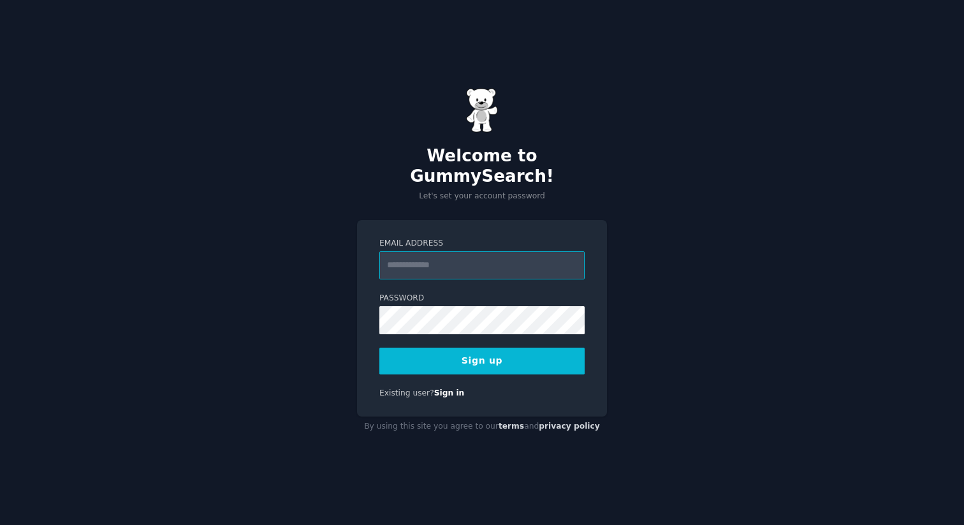
click at [510, 251] on input "Email Address" at bounding box center [482, 265] width 205 height 28
type input "**********"
click at [488, 351] on button "Sign up" at bounding box center [482, 361] width 205 height 27
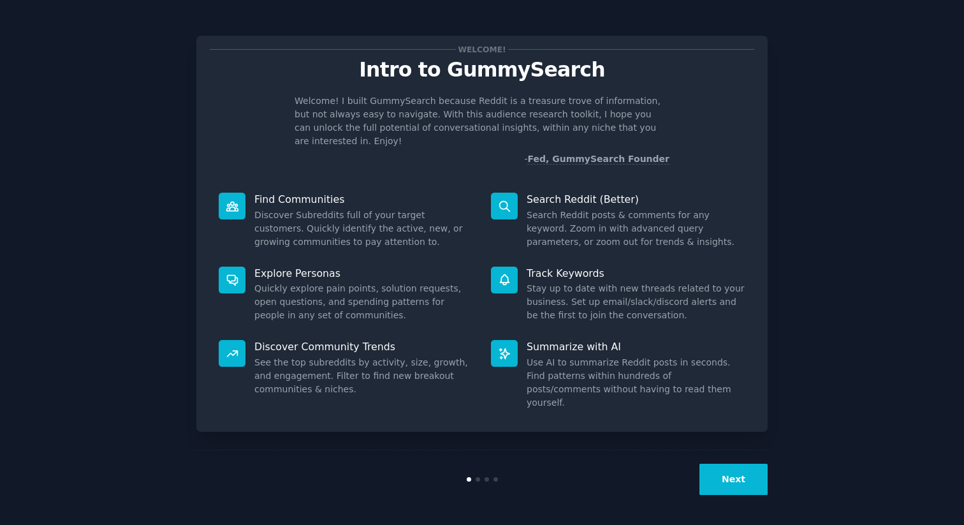
click at [747, 472] on button "Next" at bounding box center [734, 479] width 68 height 31
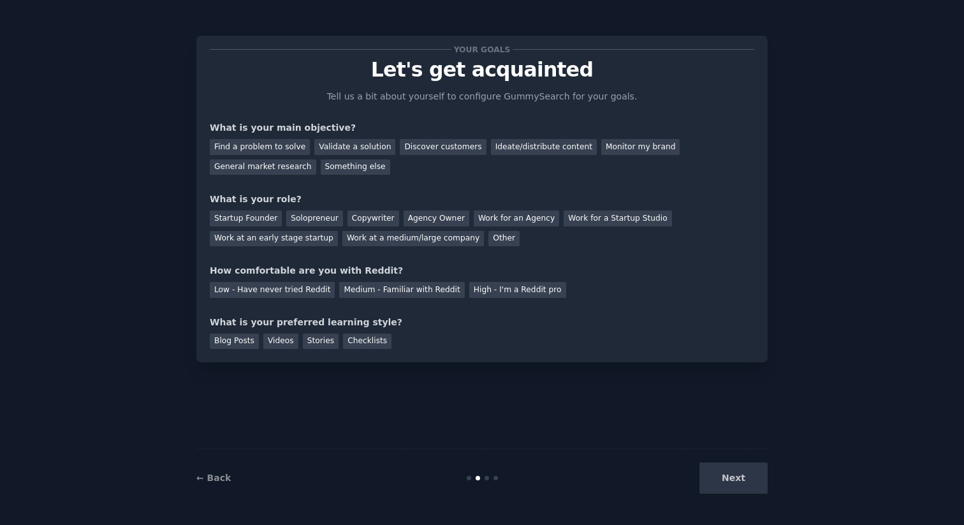
click at [747, 472] on div "Next" at bounding box center [672, 477] width 191 height 31
click at [287, 343] on div "Videos" at bounding box center [280, 342] width 35 height 16
click at [285, 295] on div "Low - Have never tried Reddit" at bounding box center [272, 290] width 125 height 16
click at [492, 245] on div "Other" at bounding box center [504, 239] width 31 height 16
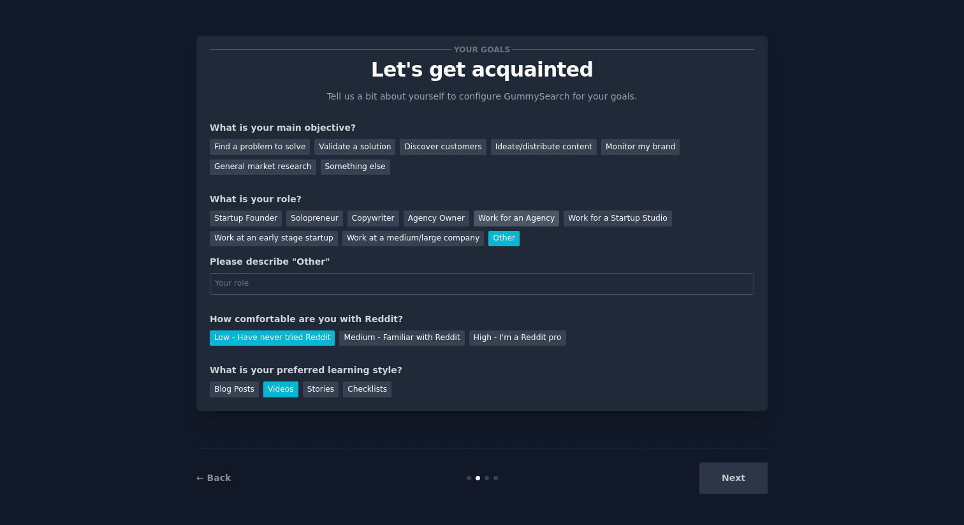
click at [476, 219] on div "Work for an Agency" at bounding box center [516, 218] width 85 height 16
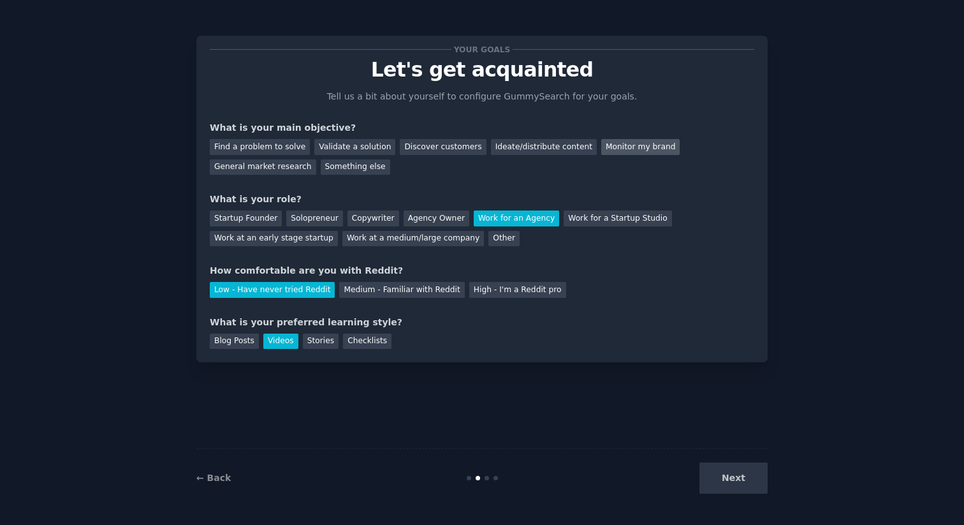
click at [607, 143] on div "Monitor my brand" at bounding box center [640, 147] width 78 height 16
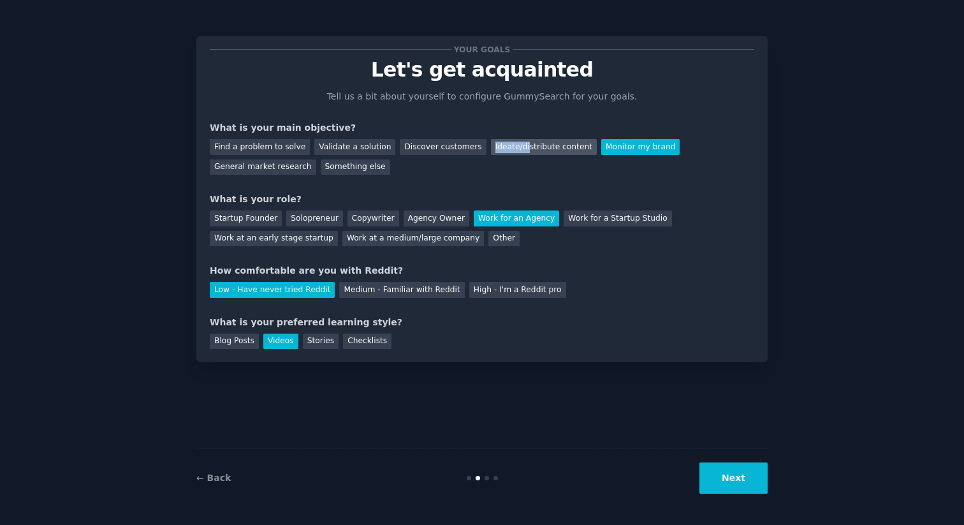
click at [513, 141] on div "Ideate/distribute content" at bounding box center [544, 147] width 106 height 16
click at [736, 485] on button "Next" at bounding box center [734, 477] width 68 height 31
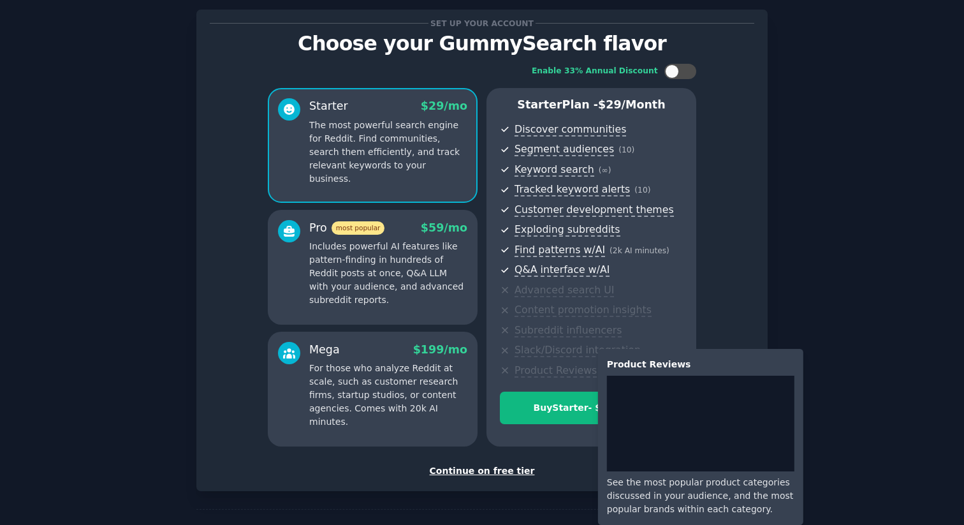
scroll to position [69, 0]
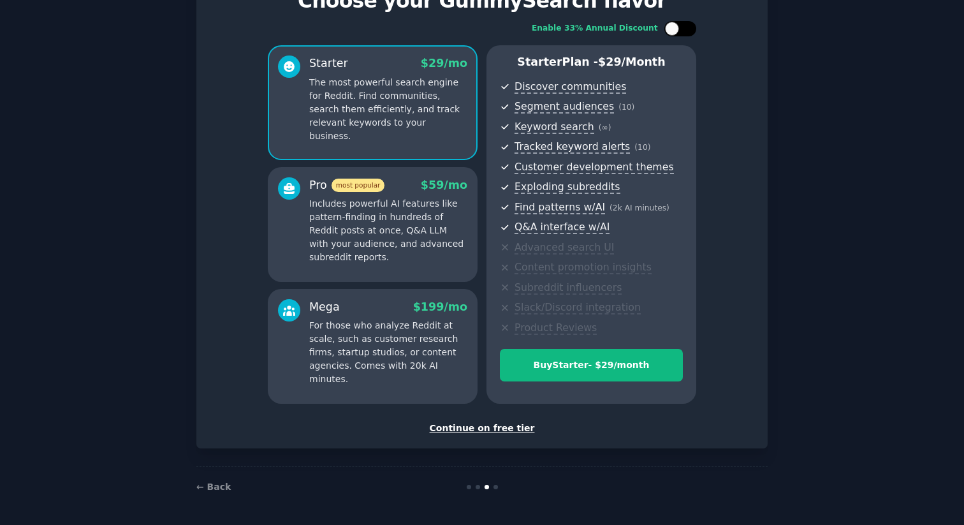
click at [678, 27] on div at bounding box center [681, 28] width 32 height 15
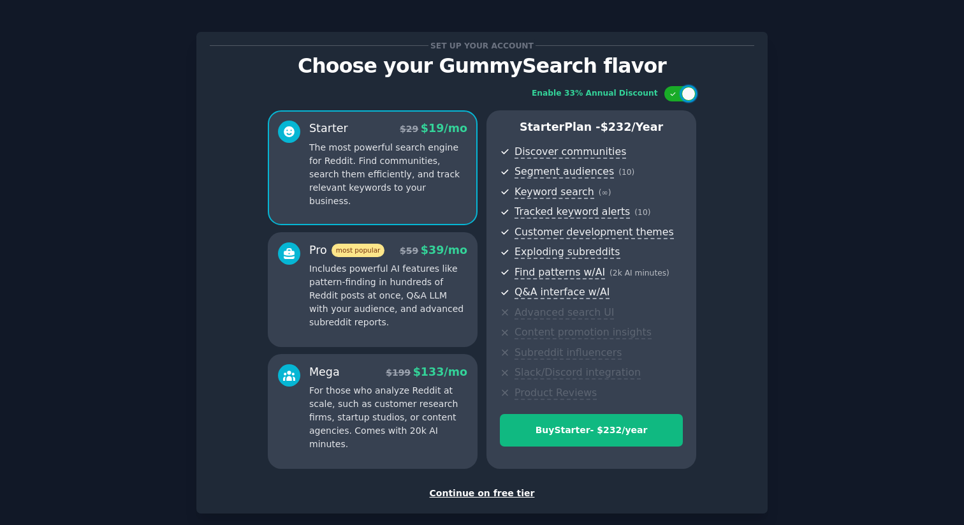
scroll to position [0, 0]
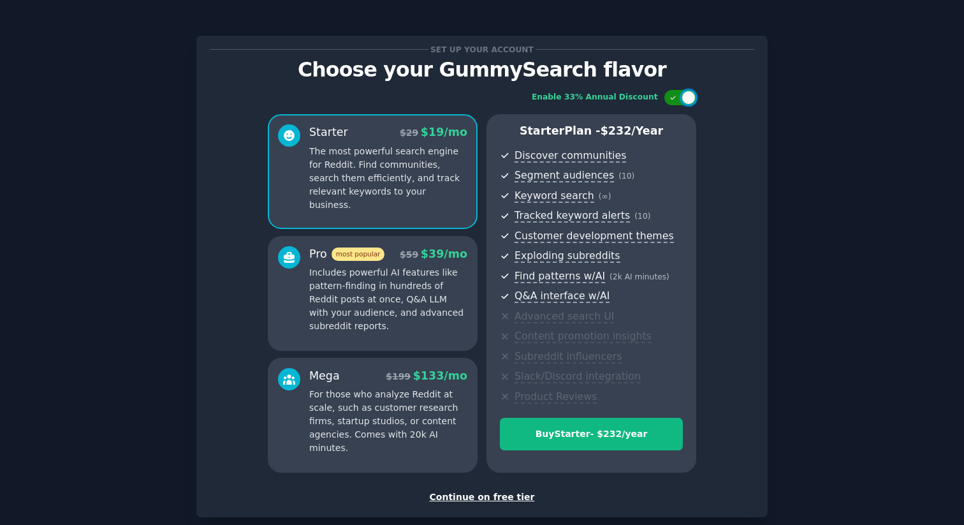
click at [674, 103] on div at bounding box center [681, 97] width 32 height 15
click at [663, 89] on div "Enable 33% Annual Discount Starter $ 29 /mo The most powerful search engine for…" at bounding box center [482, 281] width 545 height 401
click at [672, 92] on div at bounding box center [672, 98] width 14 height 14
click at [682, 98] on div at bounding box center [689, 98] width 14 height 14
checkbox input "false"
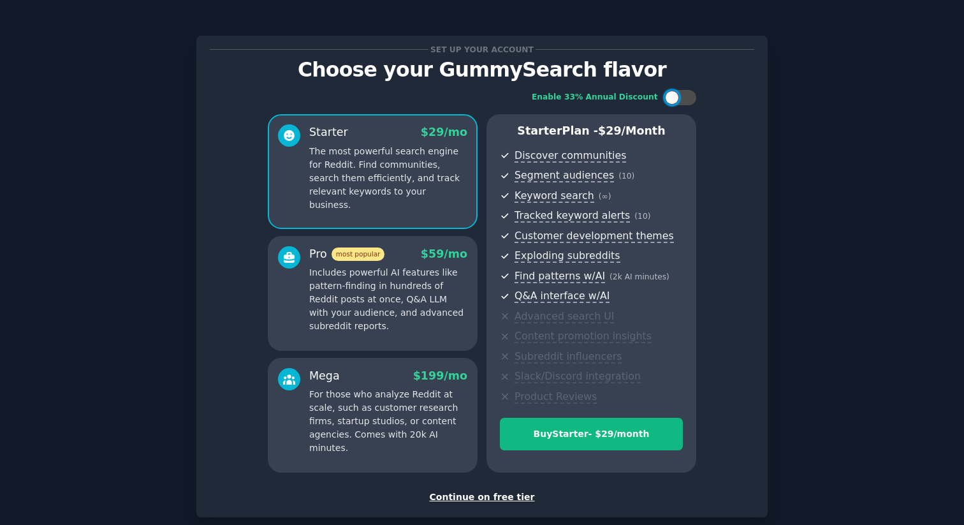
scroll to position [69, 0]
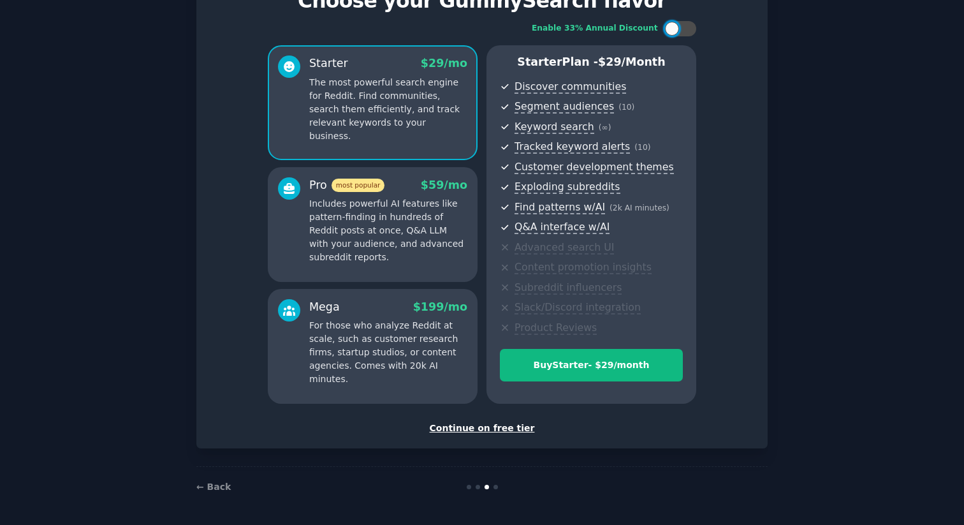
click at [506, 431] on div "Continue on free tier" at bounding box center [482, 428] width 545 height 13
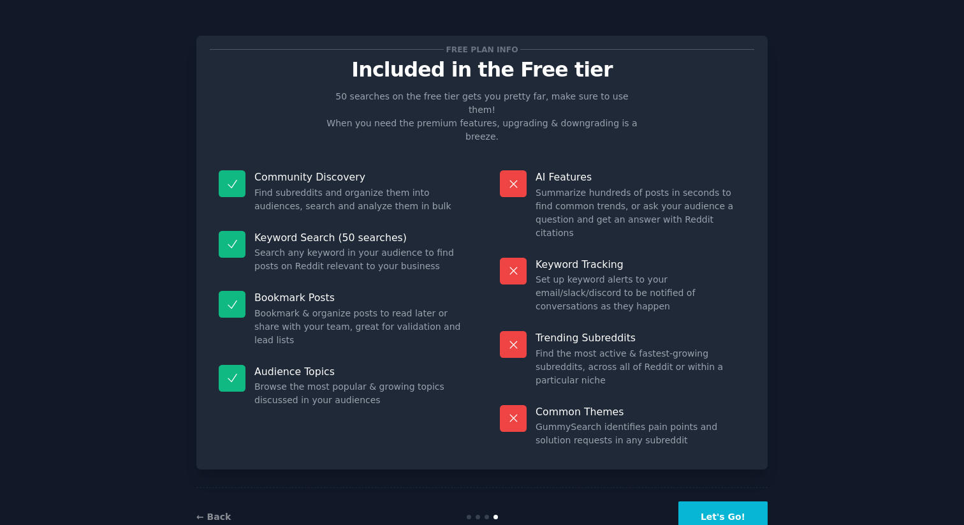
click at [723, 501] on button "Let's Go!" at bounding box center [723, 516] width 89 height 31
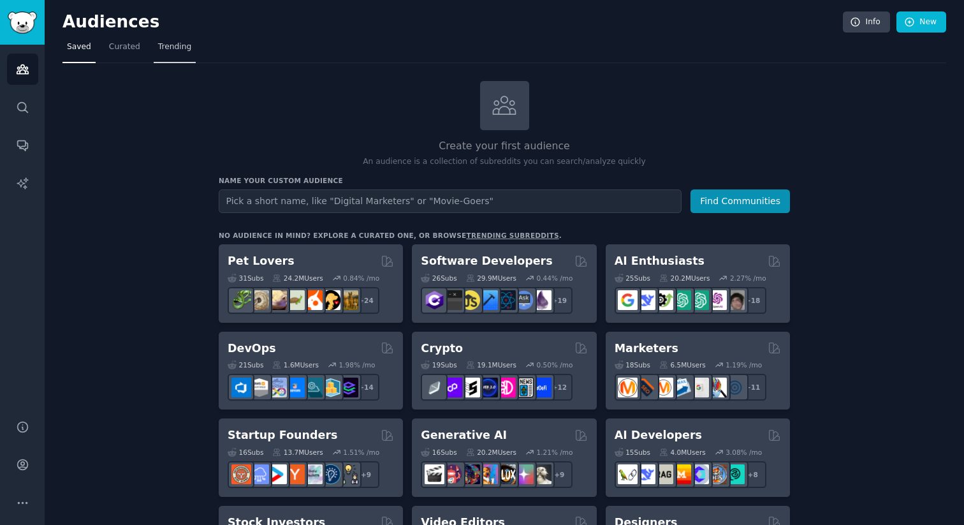
click at [165, 48] on span "Trending" at bounding box center [174, 46] width 33 height 11
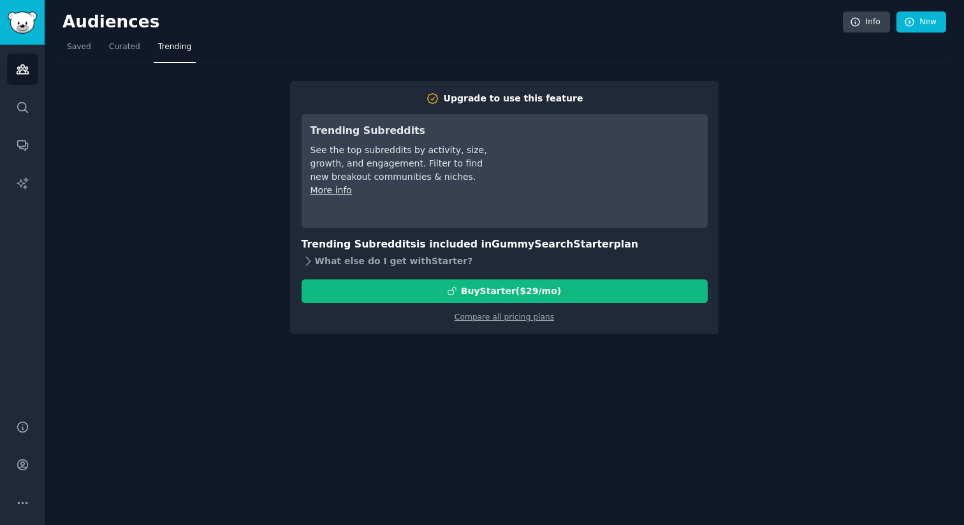
click at [309, 260] on icon at bounding box center [308, 261] width 4 height 8
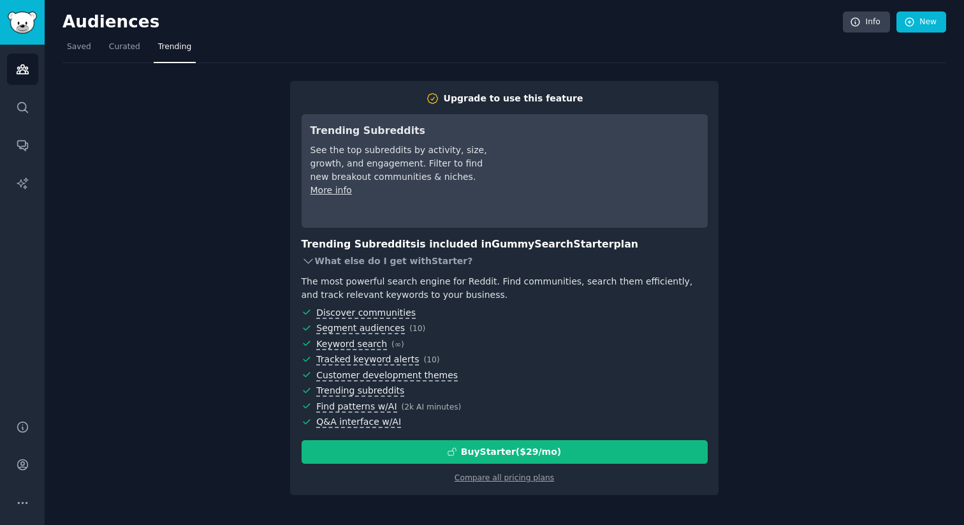
click at [309, 260] on icon at bounding box center [308, 261] width 13 height 13
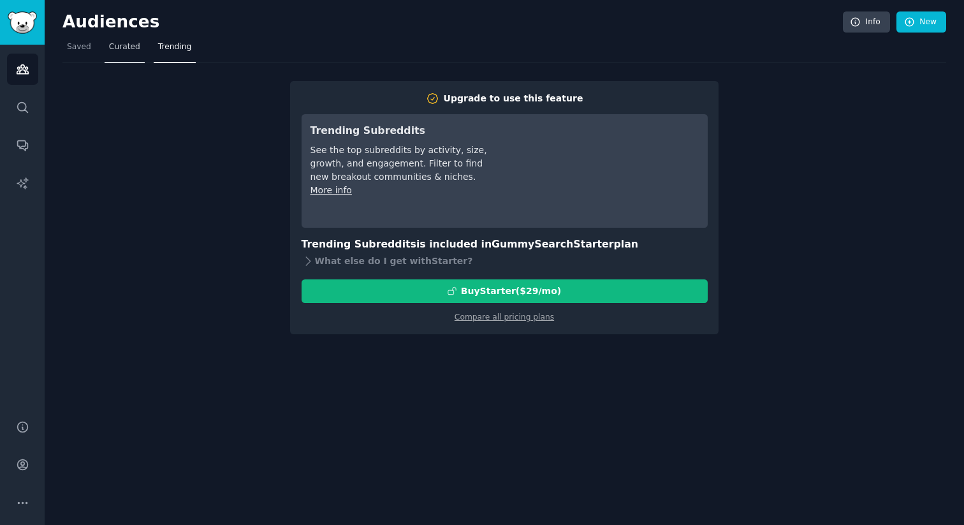
click at [141, 57] on link "Curated" at bounding box center [125, 50] width 40 height 26
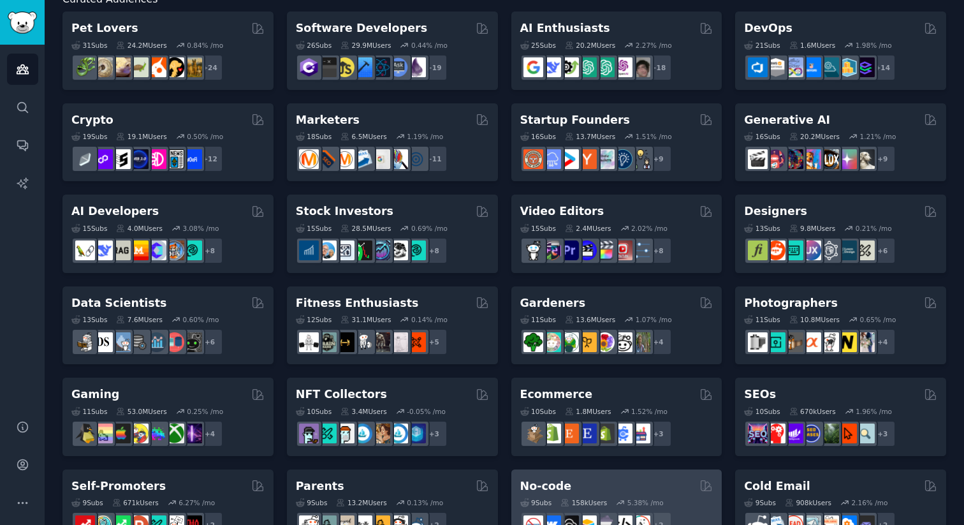
scroll to position [87, 0]
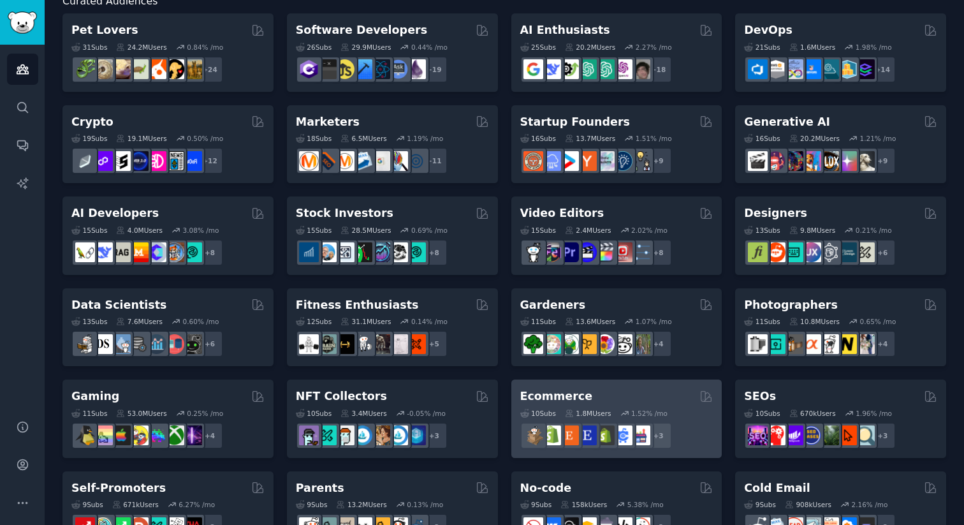
click at [585, 405] on div "10 Sub s 1.8M Users 1.52 % /mo r/EtsySellers + 3" at bounding box center [616, 426] width 193 height 45
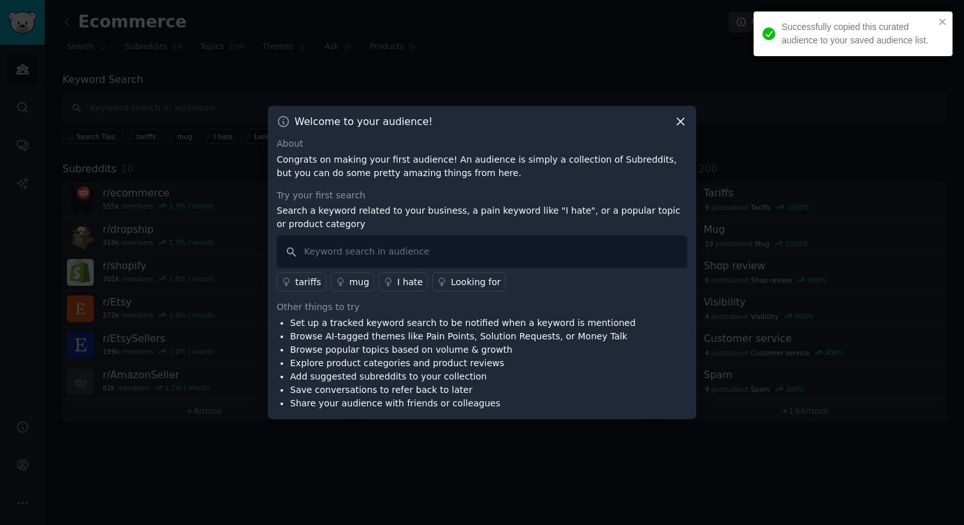
click at [680, 128] on icon at bounding box center [680, 121] width 13 height 13
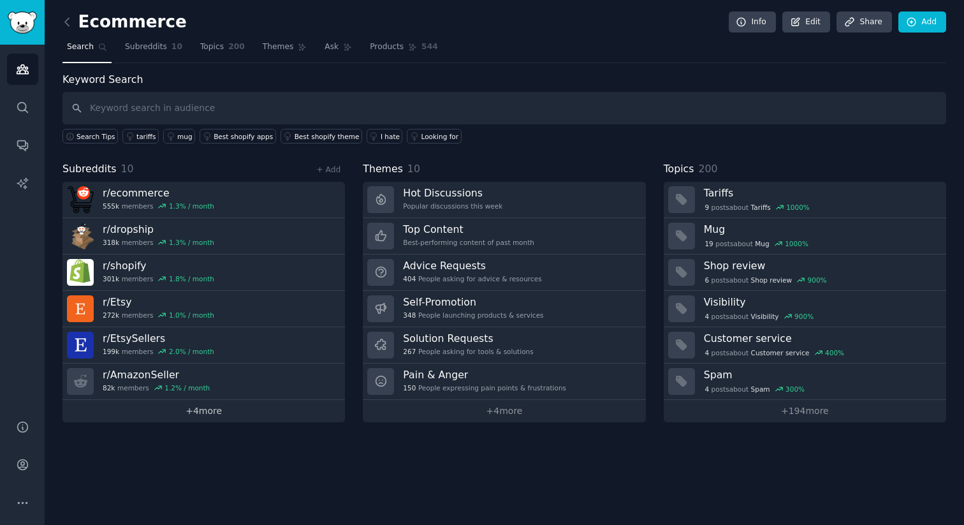
click at [189, 413] on link "+ 4 more" at bounding box center [204, 411] width 283 height 22
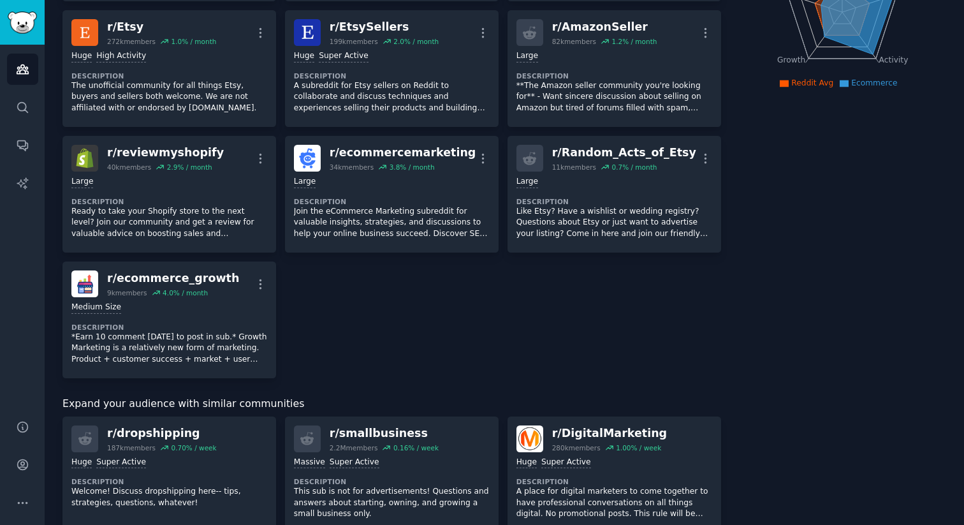
scroll to position [154, 0]
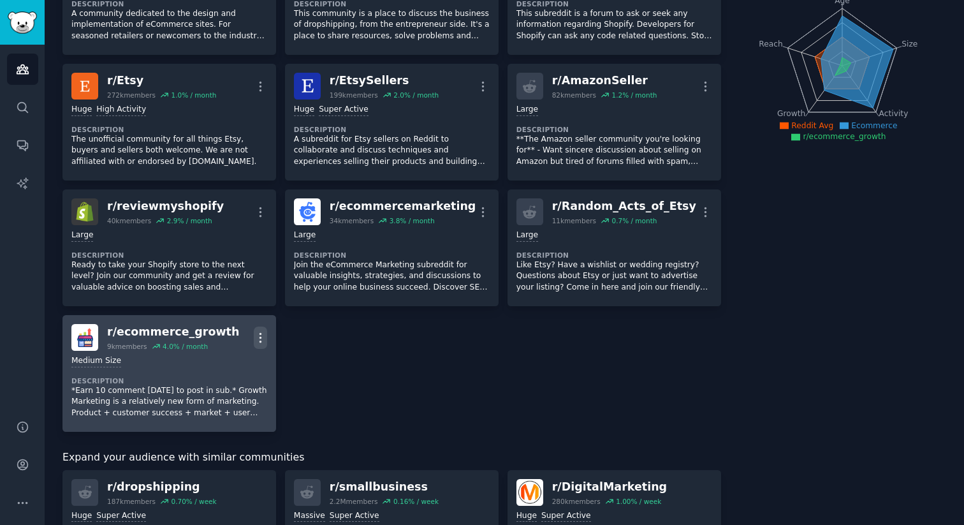
click at [263, 340] on icon "button" at bounding box center [260, 337] width 13 height 13
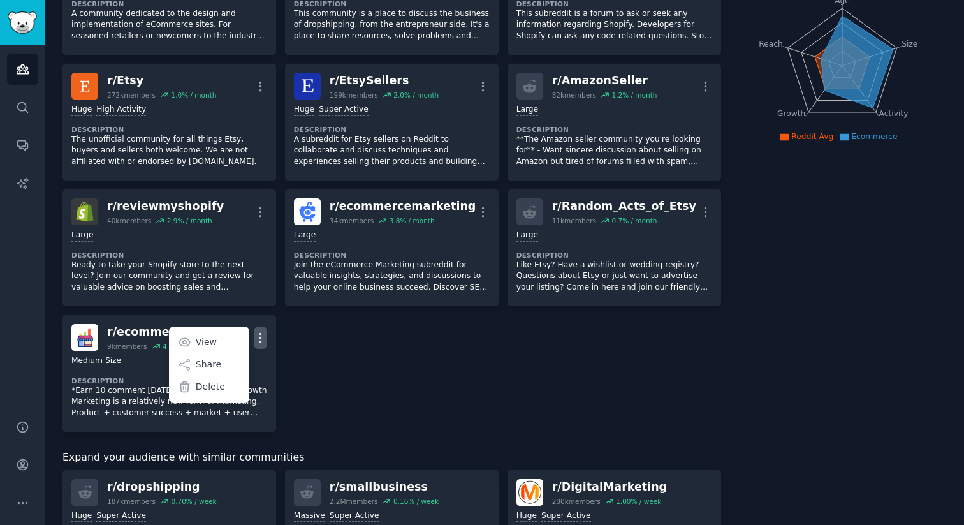
click at [304, 363] on div "r/ ecommerce 555k members 1.3 % / month More Huge High Activity Description A c…" at bounding box center [392, 185] width 659 height 494
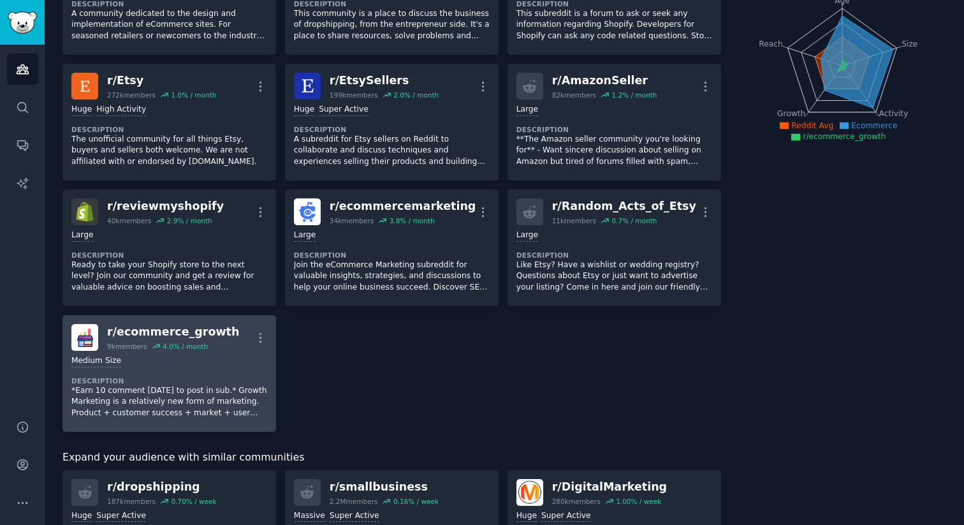
click at [175, 364] on div "Medium Size" at bounding box center [169, 361] width 196 height 12
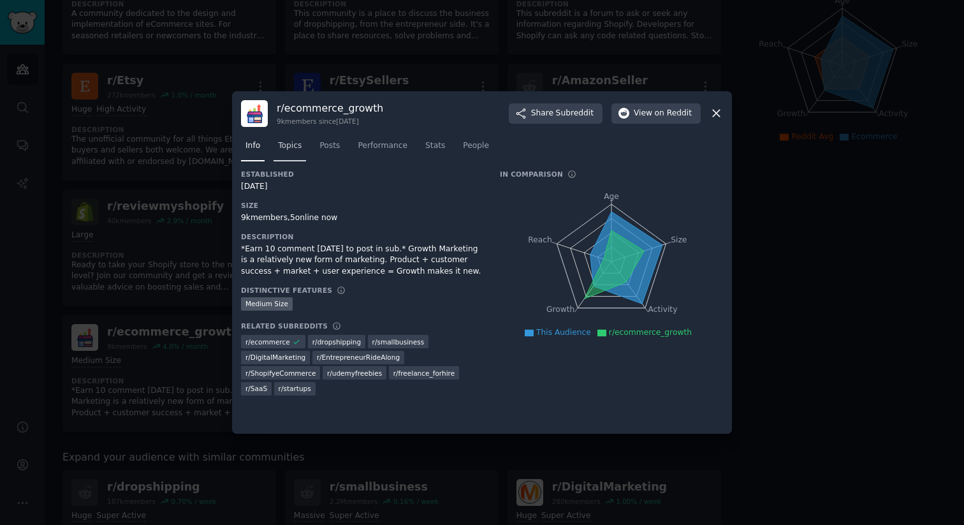
click at [299, 144] on span "Topics" at bounding box center [290, 145] width 24 height 11
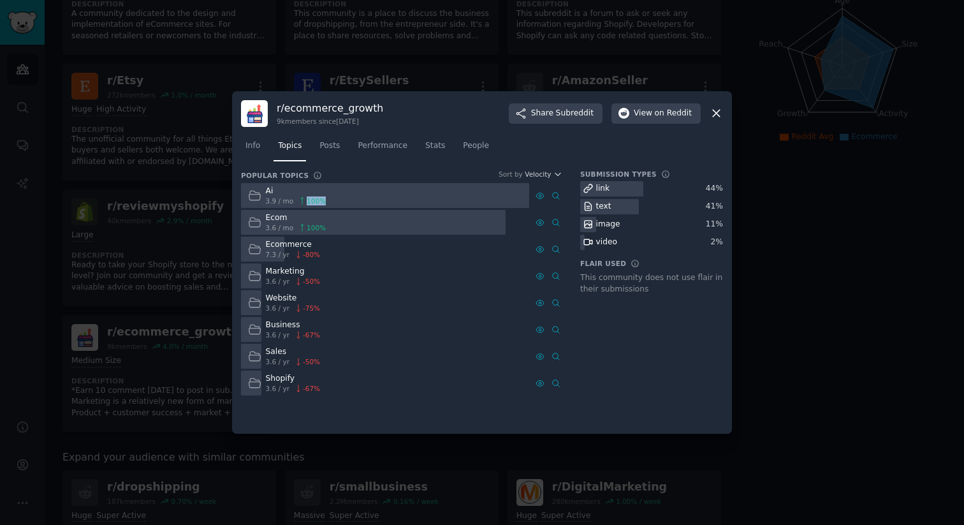
drag, startPoint x: 301, startPoint y: 203, endPoint x: 325, endPoint y: 202, distance: 23.6
click at [325, 202] on div "Ai 3.9 / mo 100 %" at bounding box center [287, 195] width 92 height 25
click at [430, 151] on span "Stats" at bounding box center [435, 145] width 20 height 11
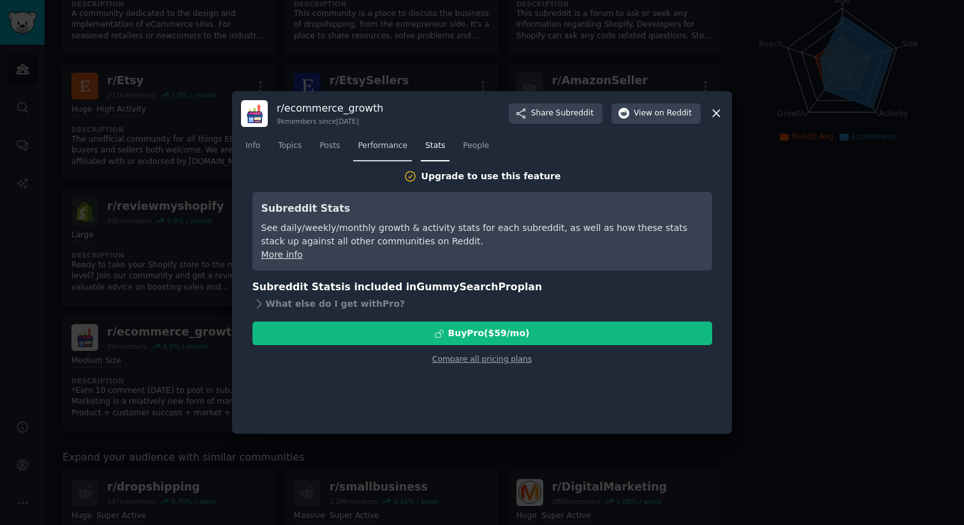
click at [381, 151] on span "Performance" at bounding box center [383, 145] width 50 height 11
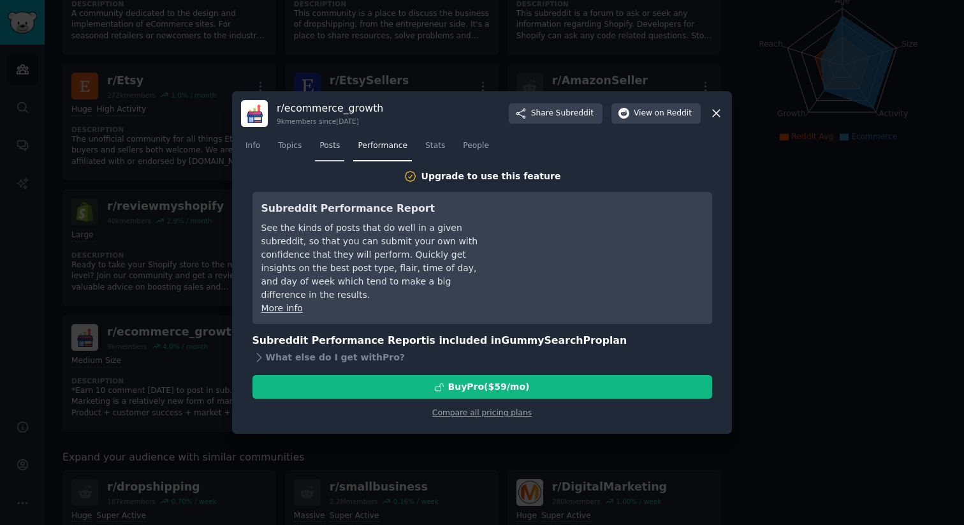
click at [328, 145] on span "Posts" at bounding box center [330, 145] width 20 height 11
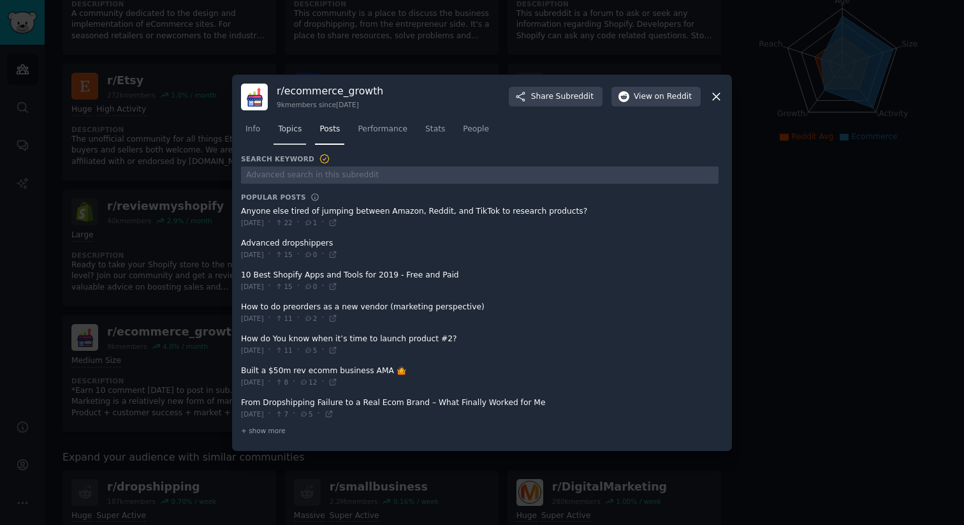
click at [301, 131] on span "Topics" at bounding box center [290, 129] width 24 height 11
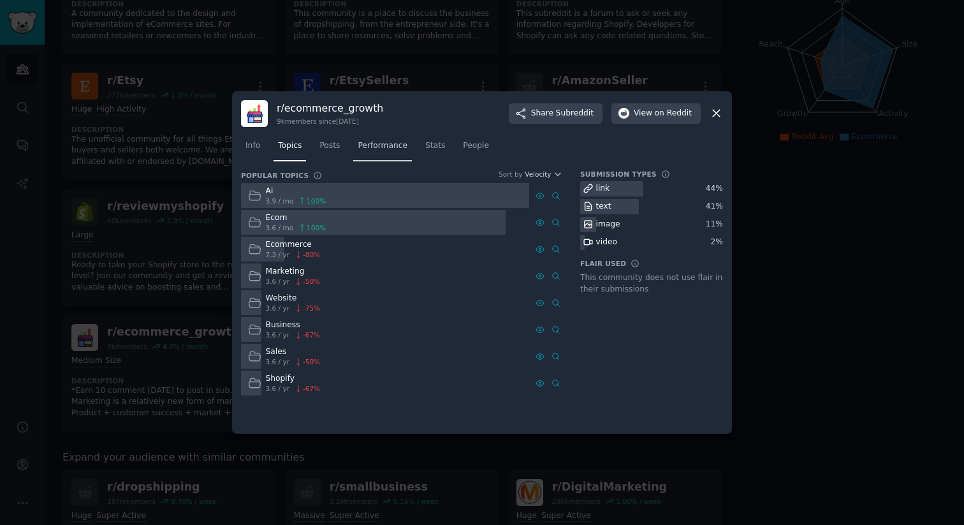
click at [398, 146] on span "Performance" at bounding box center [383, 145] width 50 height 11
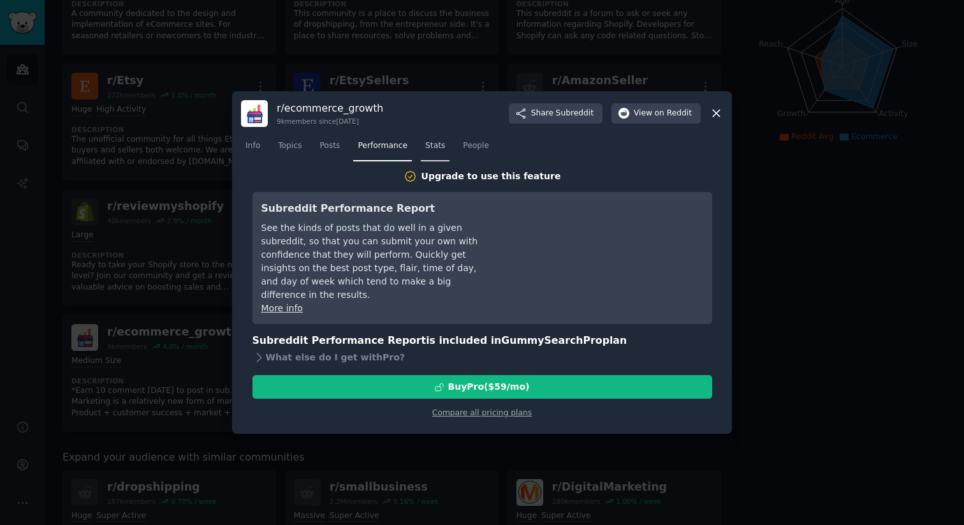
click at [439, 146] on span "Stats" at bounding box center [435, 145] width 20 height 11
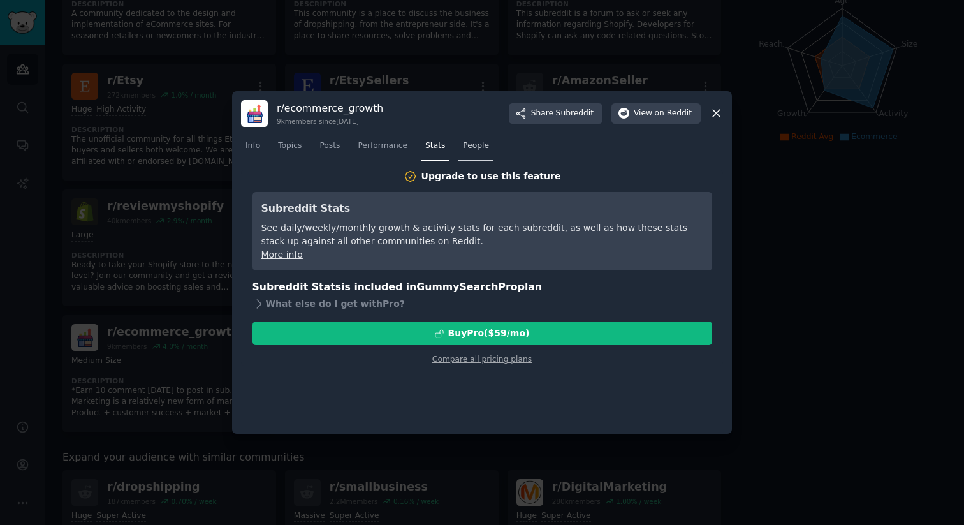
click at [480, 146] on span "People" at bounding box center [476, 145] width 26 height 11
click at [721, 114] on icon at bounding box center [716, 113] width 13 height 13
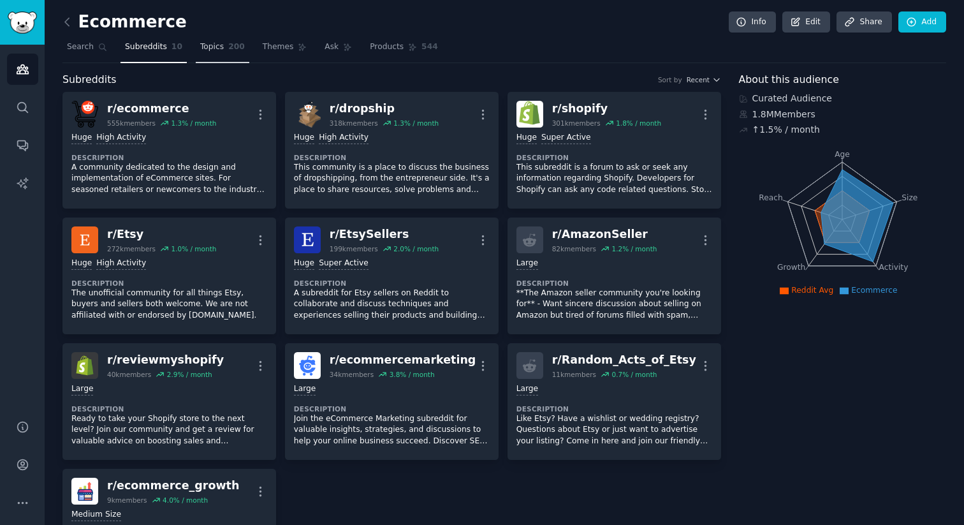
click at [215, 55] on link "Topics 200" at bounding box center [223, 50] width 54 height 26
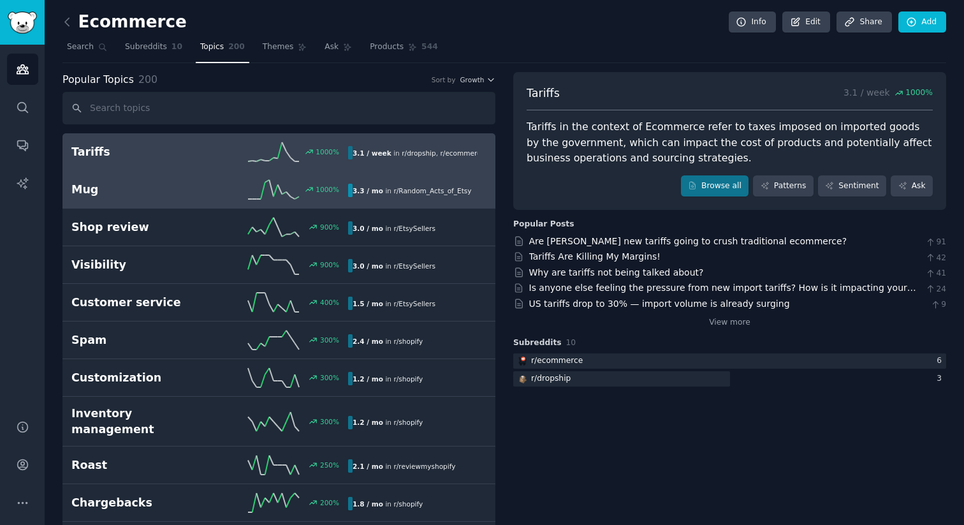
click at [426, 183] on div "Mug 1000 % 3.3 / mo in r/ Random_Acts_of_Etsy 1000% increase in mentions recent…" at bounding box center [278, 189] width 415 height 19
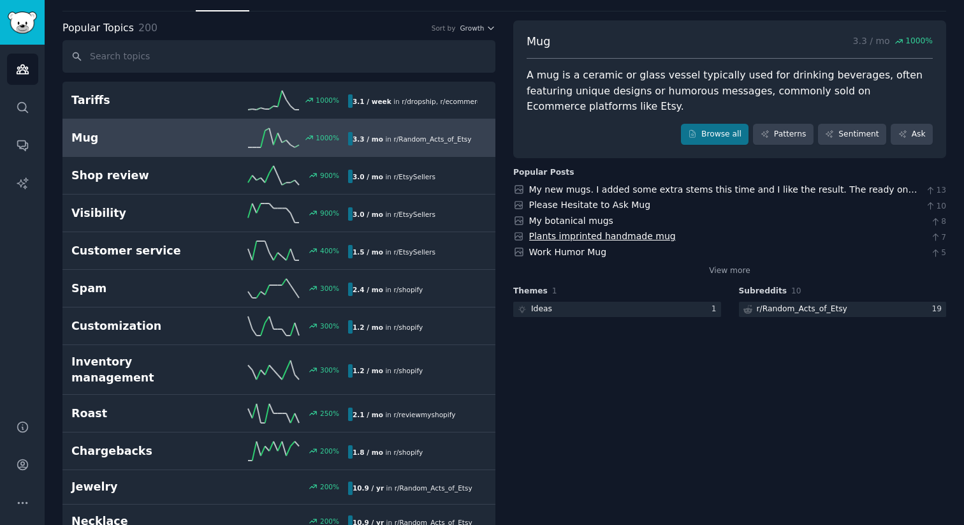
scroll to position [62, 0]
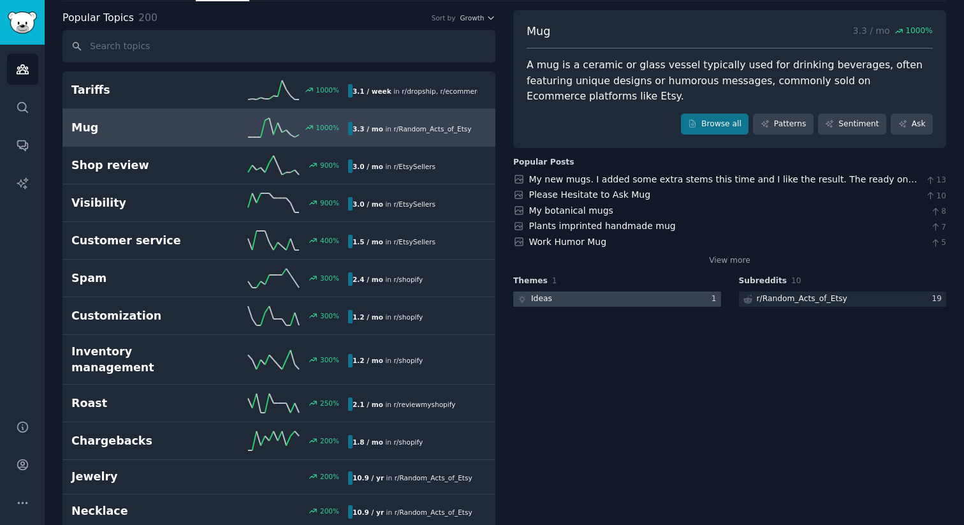
click at [633, 297] on div at bounding box center [617, 299] width 208 height 16
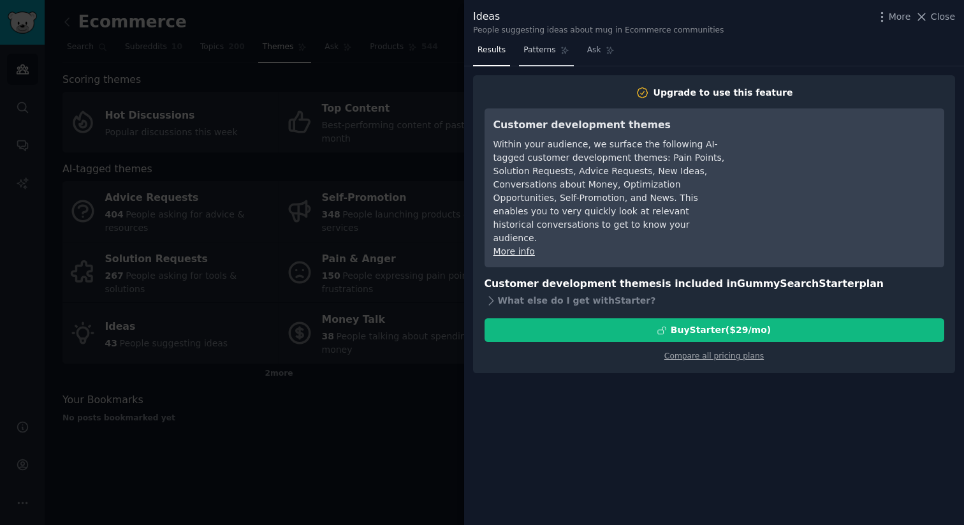
click at [534, 56] on link "Patterns" at bounding box center [546, 53] width 54 height 26
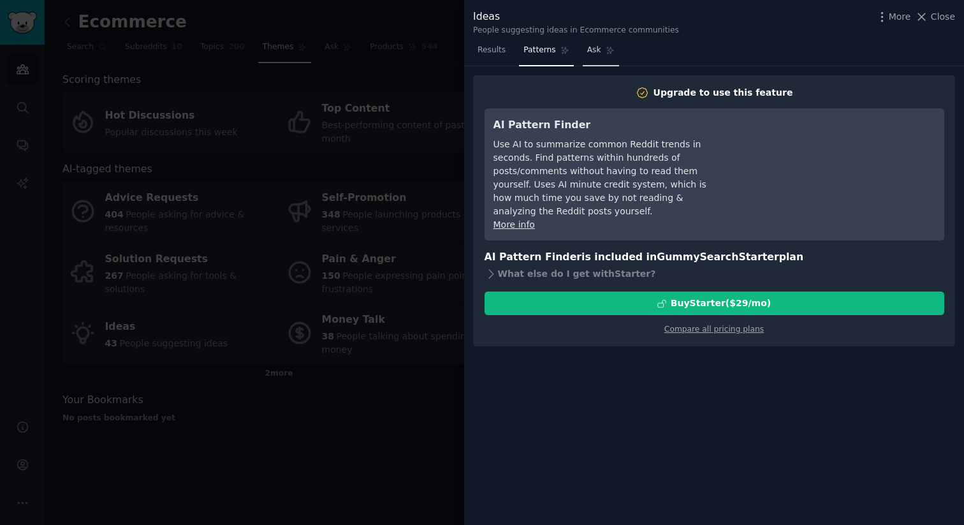
click at [604, 51] on link "Ask" at bounding box center [601, 53] width 36 height 26
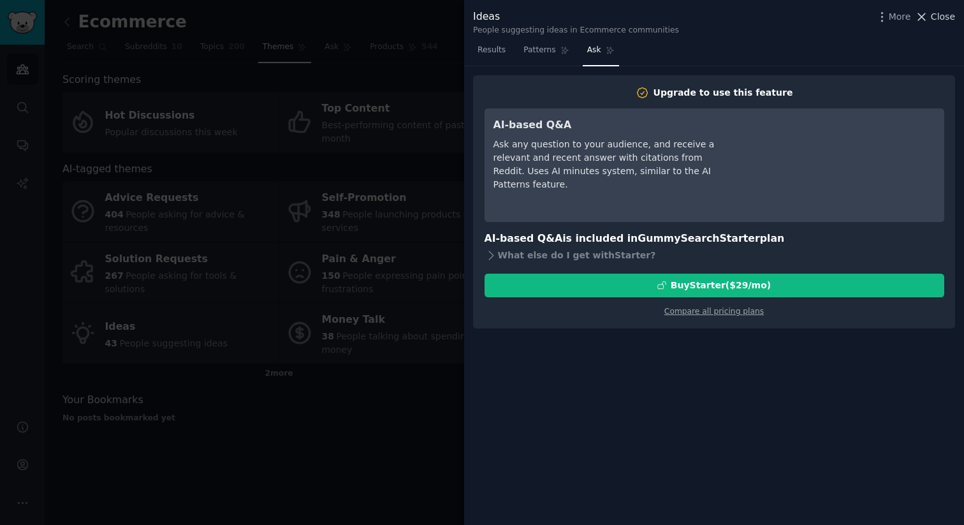
click at [945, 19] on span "Close" at bounding box center [943, 16] width 24 height 13
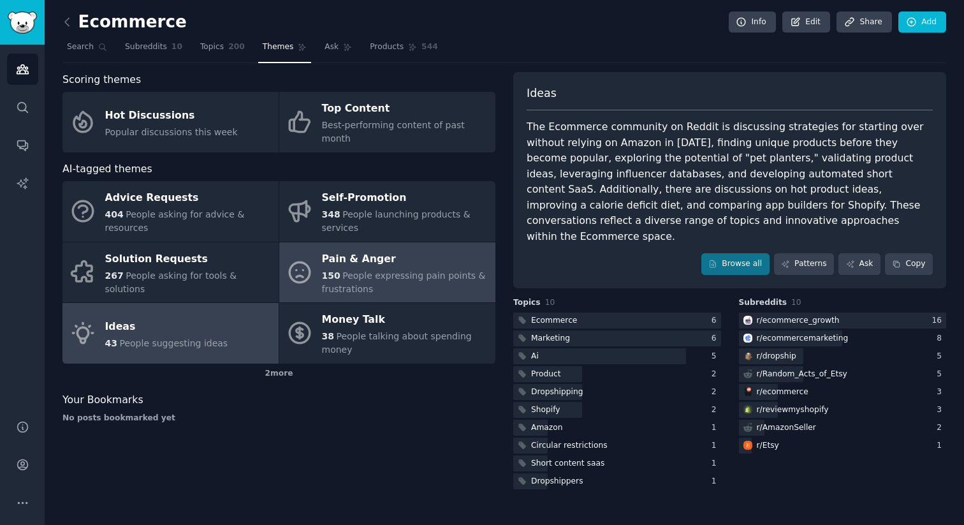
click at [375, 269] on div "150 People expressing pain points & frustrations" at bounding box center [405, 282] width 167 height 27
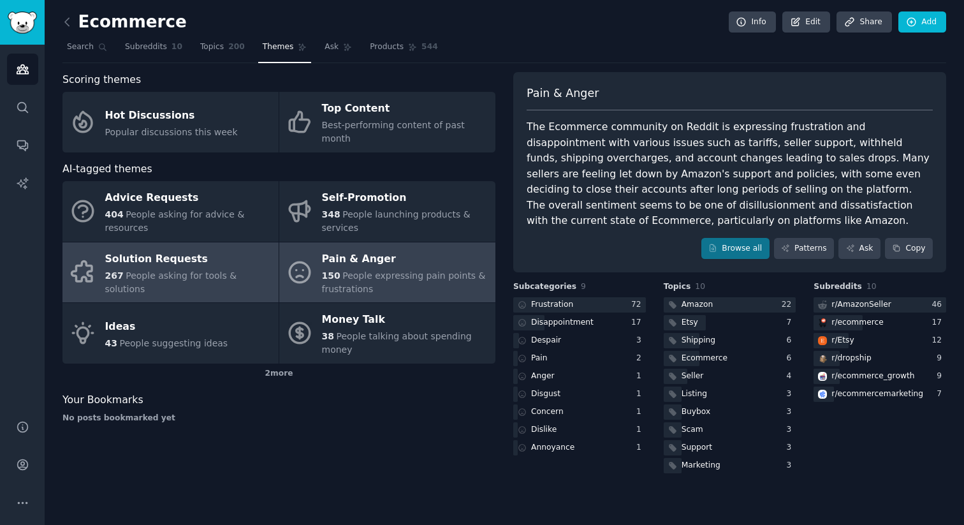
click at [199, 270] on span "People asking for tools & solutions" at bounding box center [171, 282] width 132 height 24
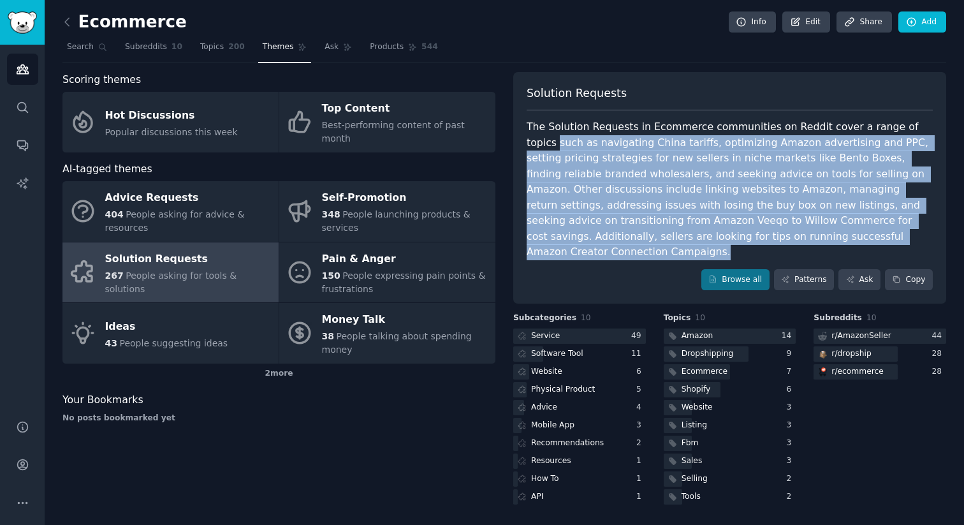
drag, startPoint x: 802, startPoint y: 239, endPoint x: 521, endPoint y: 138, distance: 298.2
click at [521, 138] on div "Solution Requests The Solution Requests in Ecommerce communities on Reddit cove…" at bounding box center [729, 188] width 433 height 232
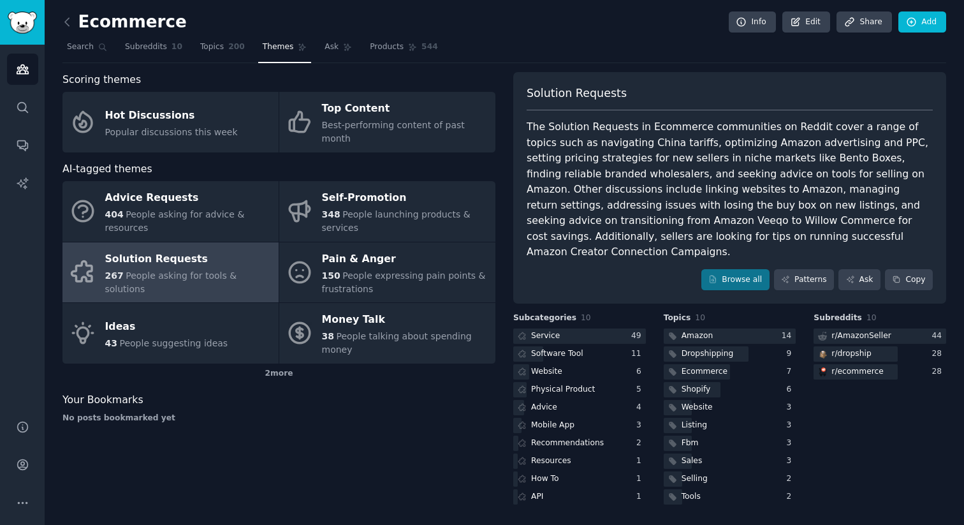
click at [528, 138] on div "The Solution Requests in Ecommerce communities on Reddit cover a range of topic…" at bounding box center [730, 189] width 406 height 141
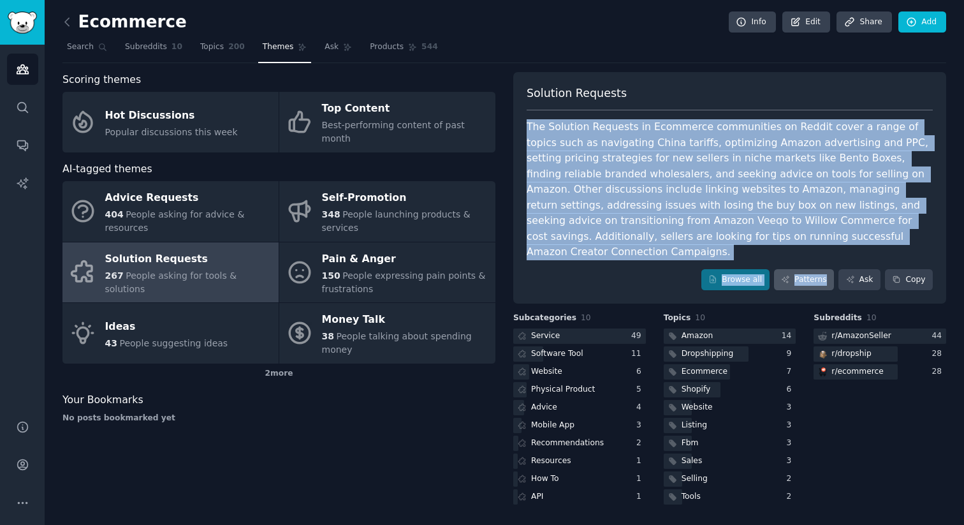
drag, startPoint x: 529, startPoint y: 127, endPoint x: 825, endPoint y: 270, distance: 328.1
click at [825, 270] on div "Solution Requests The Solution Requests in Ecommerce communities on Reddit cove…" at bounding box center [729, 188] width 433 height 232
click at [207, 54] on link "Topics 200" at bounding box center [223, 50] width 54 height 26
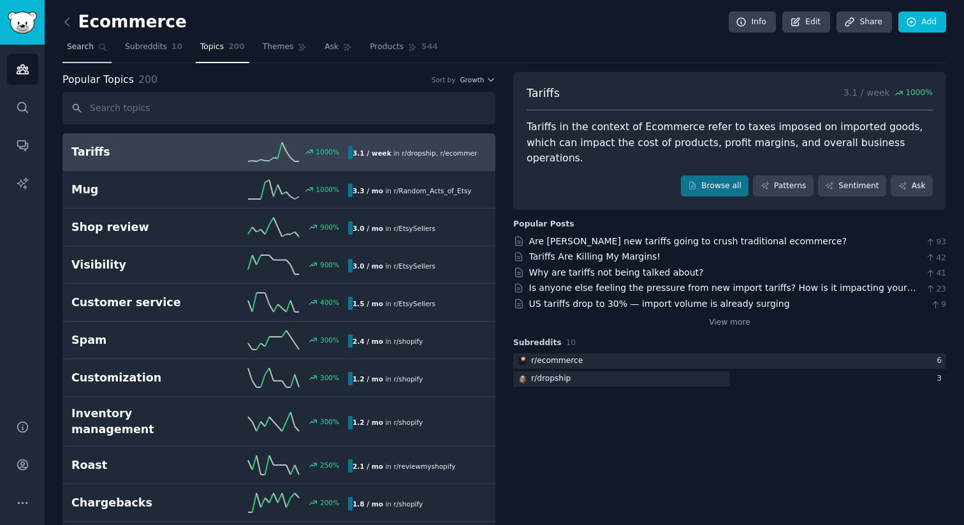
click at [98, 40] on link "Search" at bounding box center [87, 50] width 49 height 26
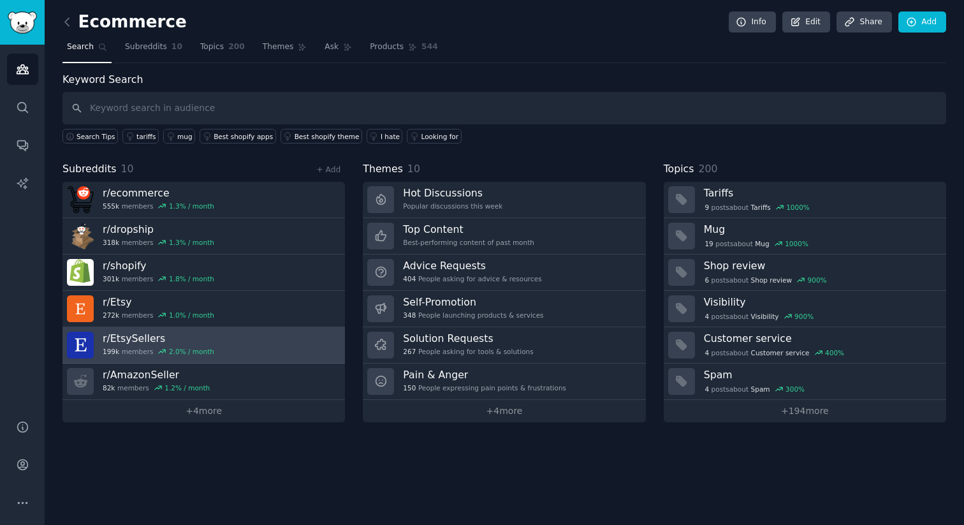
click at [159, 340] on h3 "r/ EtsySellers" at bounding box center [159, 338] width 112 height 13
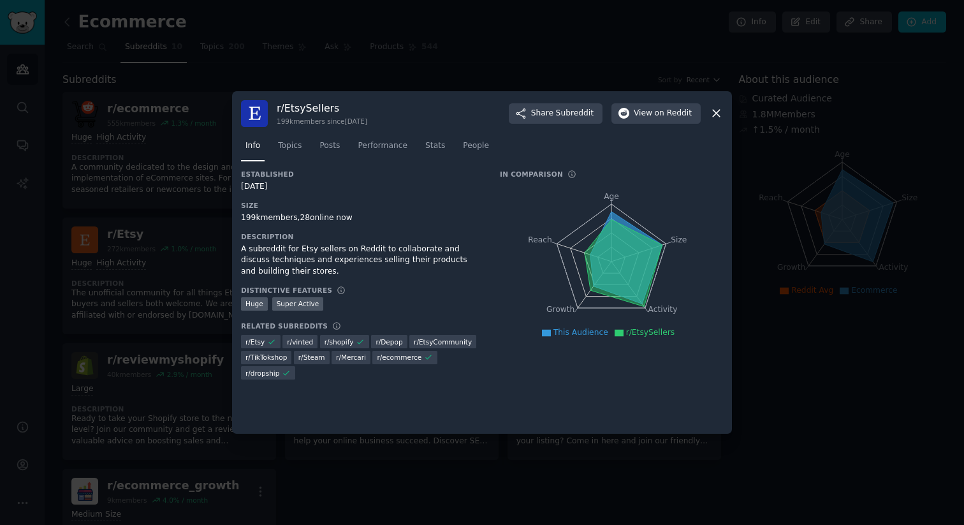
click at [719, 112] on icon at bounding box center [716, 113] width 13 height 13
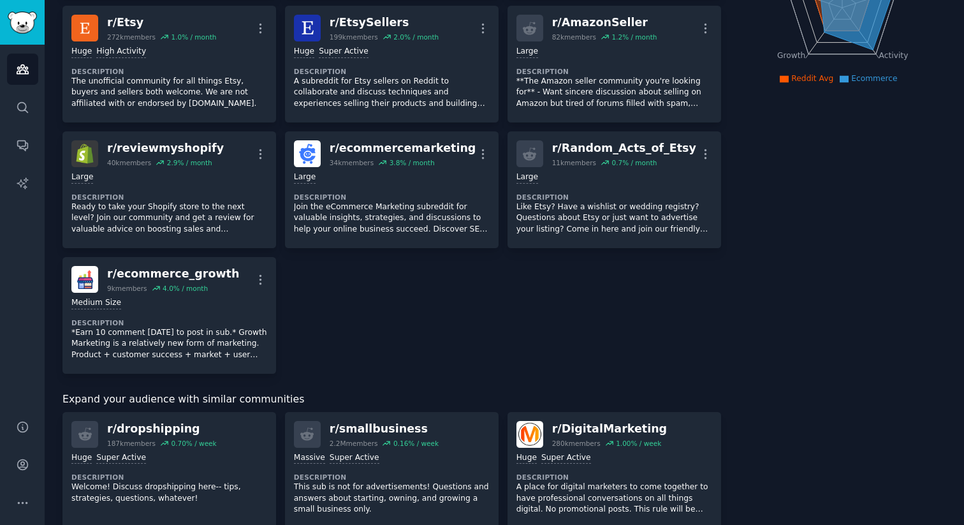
scroll to position [127, 0]
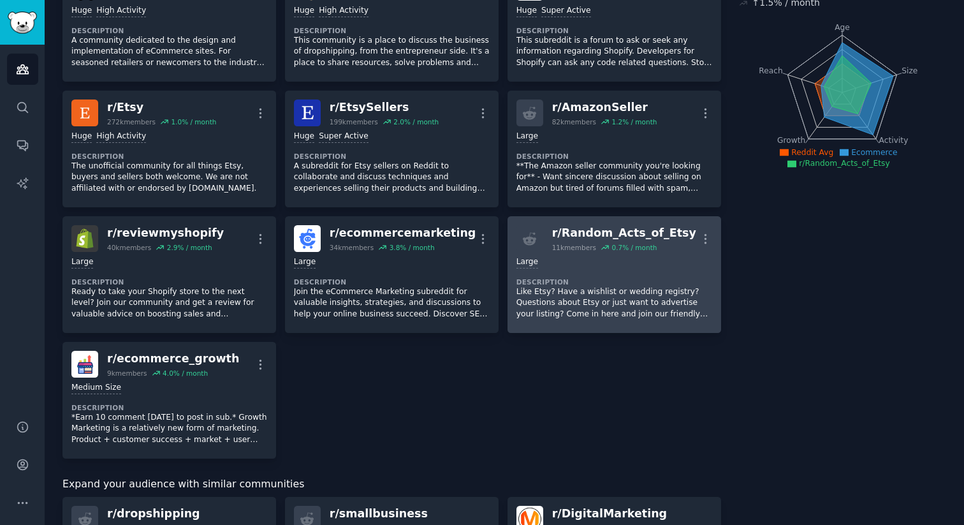
click at [577, 253] on div "Large Description Like Etsy? Have a wishlist or wedding registry? Questions abo…" at bounding box center [615, 288] width 196 height 72
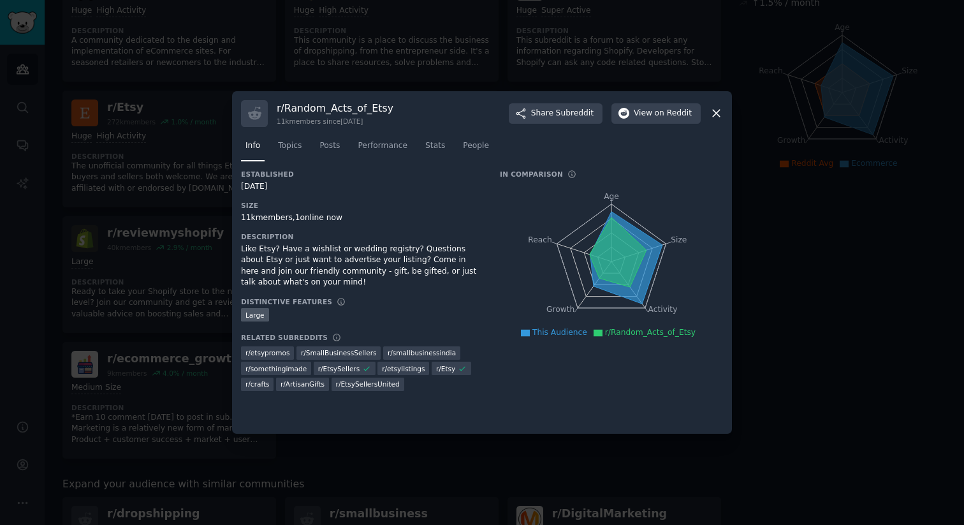
click at [712, 105] on div "r/ Random_Acts_of_Etsy 11k members since 09/05/2012 Share Subreddit View on Red…" at bounding box center [482, 113] width 482 height 27
click at [719, 112] on icon at bounding box center [716, 113] width 13 height 13
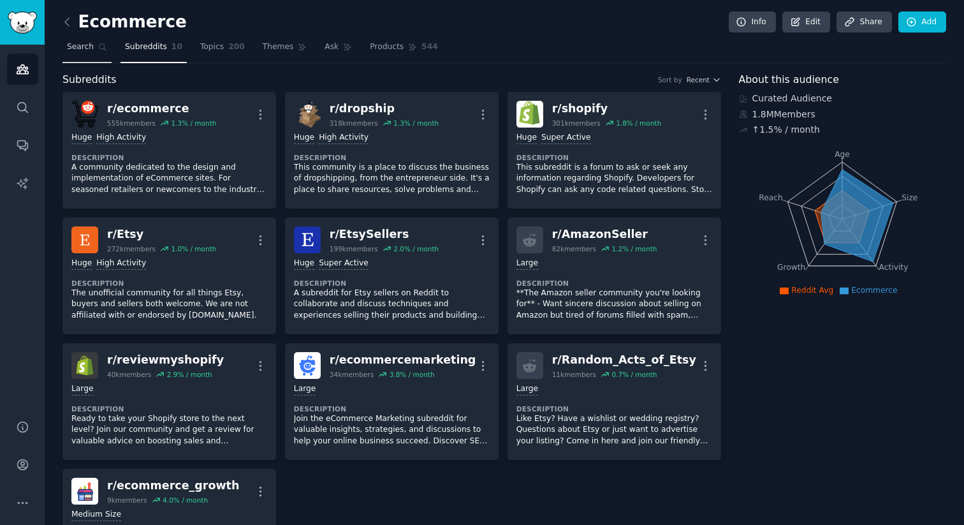
click at [88, 43] on span "Search" at bounding box center [80, 46] width 27 height 11
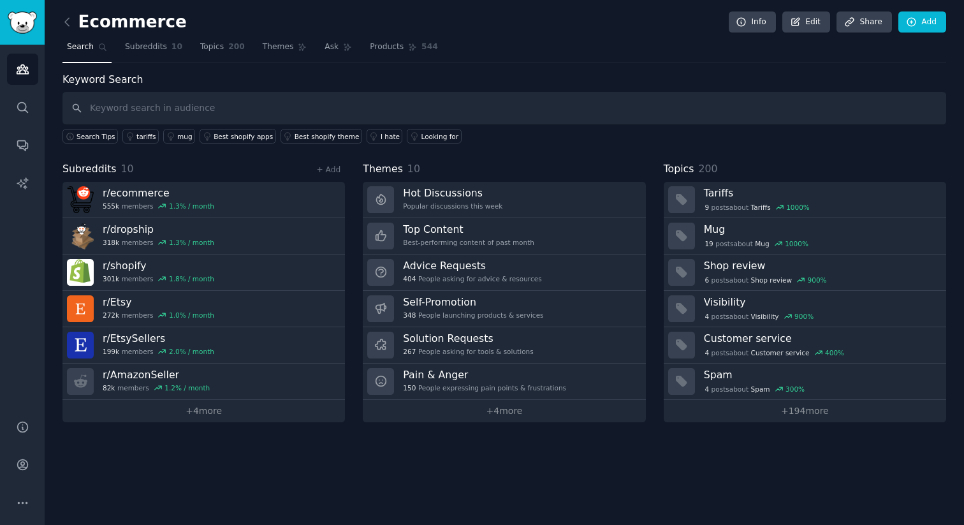
click at [122, 108] on input "text" at bounding box center [505, 108] width 884 height 33
type input "ecom"
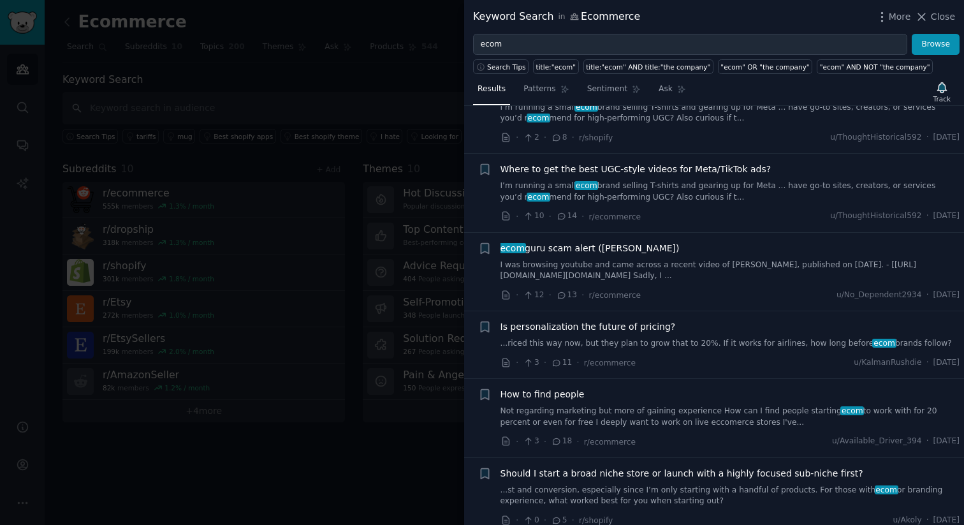
scroll to position [1235, 0]
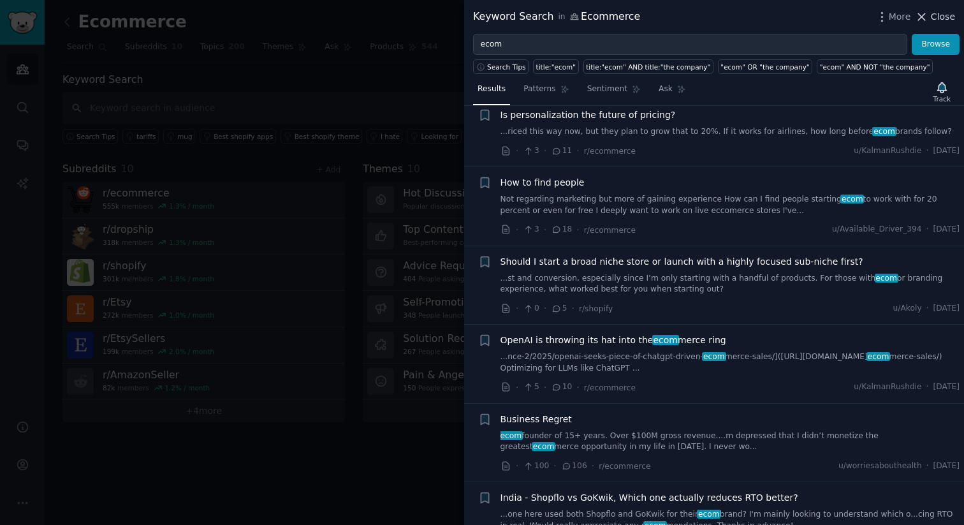
click at [935, 11] on span "Close" at bounding box center [943, 16] width 24 height 13
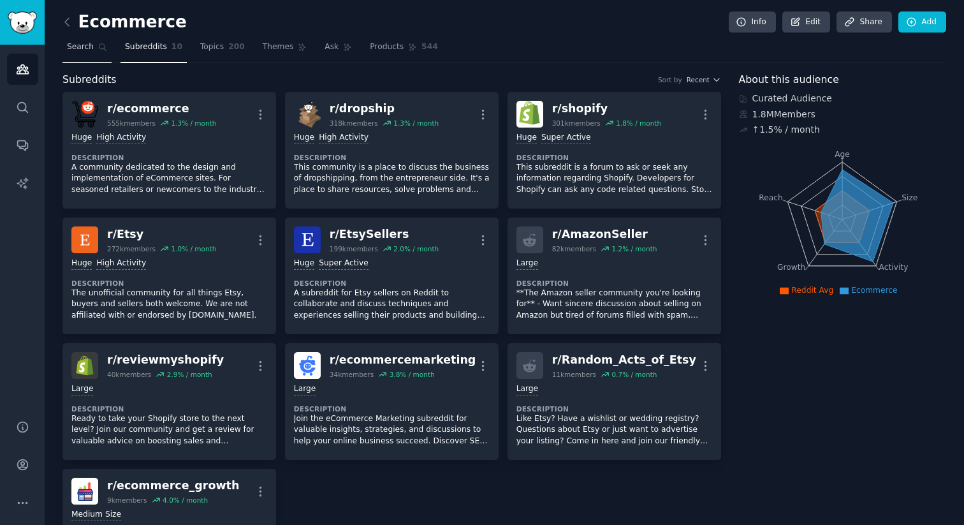
click at [92, 54] on link "Search" at bounding box center [87, 50] width 49 height 26
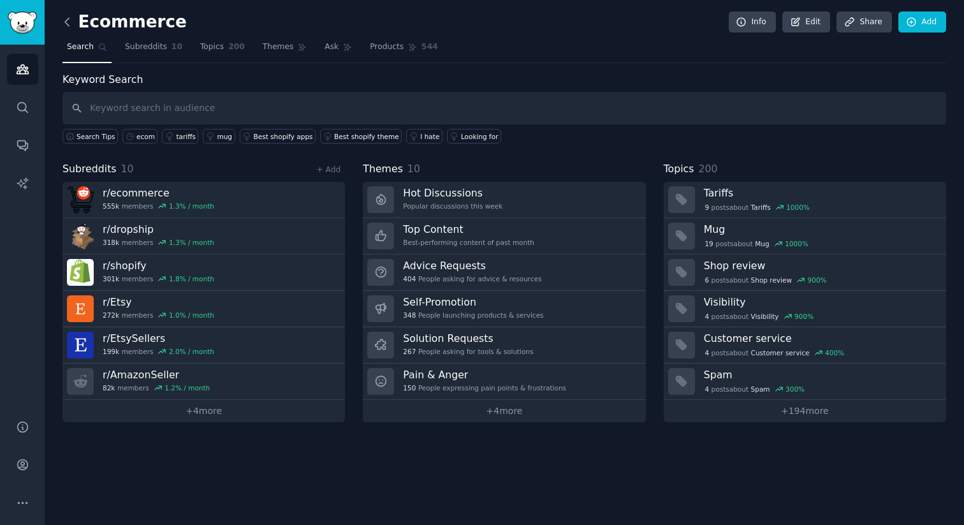
click at [64, 20] on icon at bounding box center [67, 21] width 13 height 13
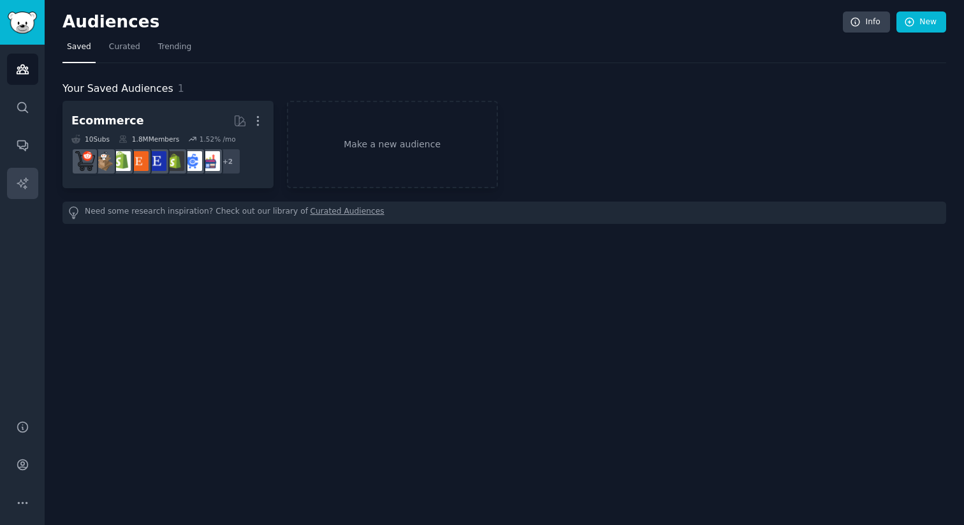
click at [28, 177] on icon "Sidebar" at bounding box center [22, 183] width 13 height 13
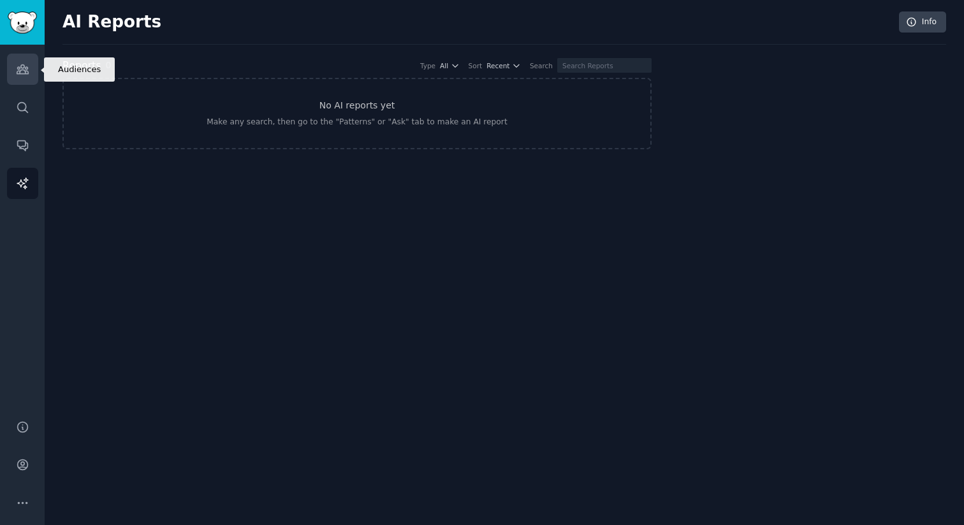
click at [33, 68] on link "Audiences" at bounding box center [22, 69] width 31 height 31
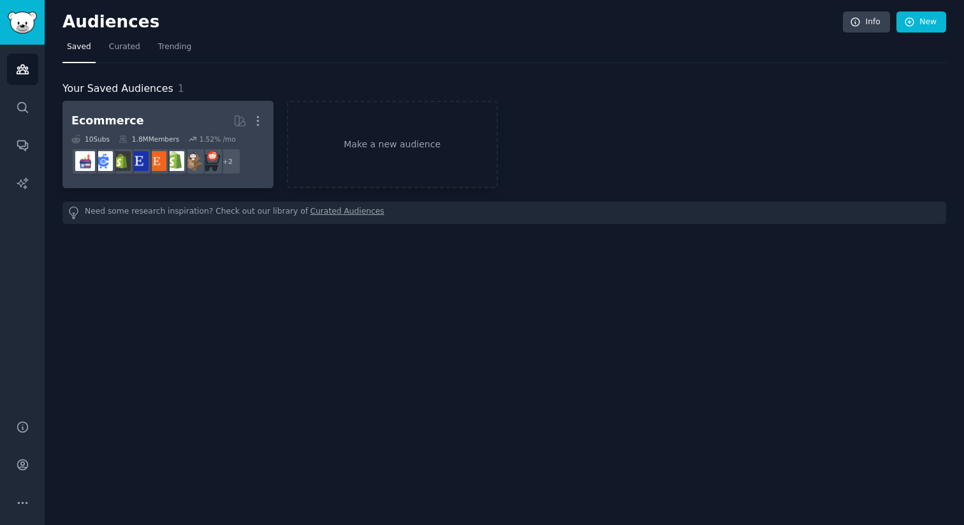
click at [222, 123] on h2 "Ecommerce More" at bounding box center [167, 121] width 193 height 22
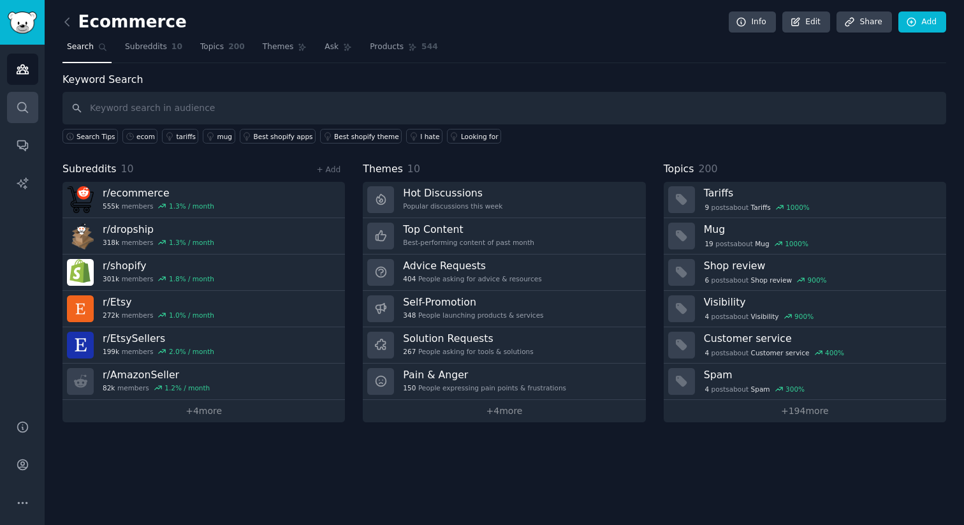
click at [20, 102] on icon "Sidebar" at bounding box center [22, 107] width 10 height 10
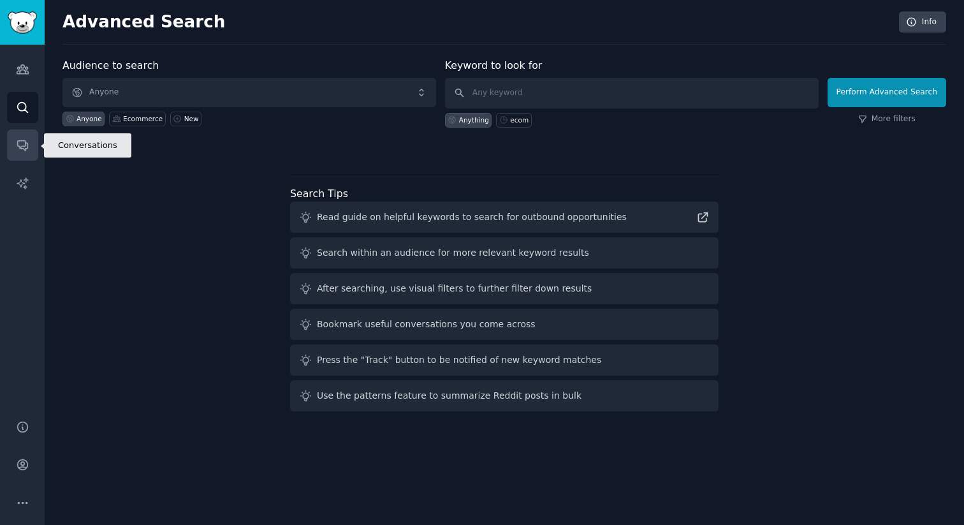
click at [26, 138] on icon "Sidebar" at bounding box center [22, 144] width 13 height 13
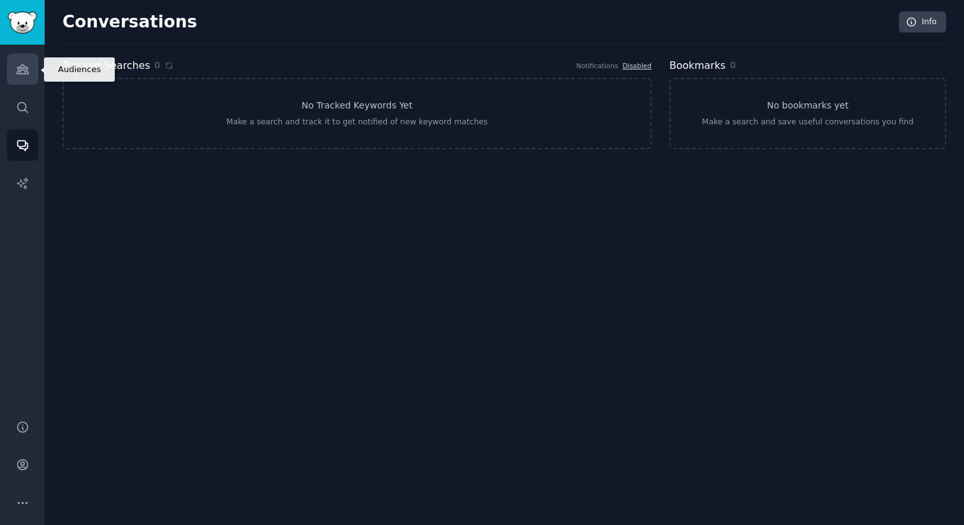
click at [21, 70] on icon "Sidebar" at bounding box center [22, 69] width 13 height 13
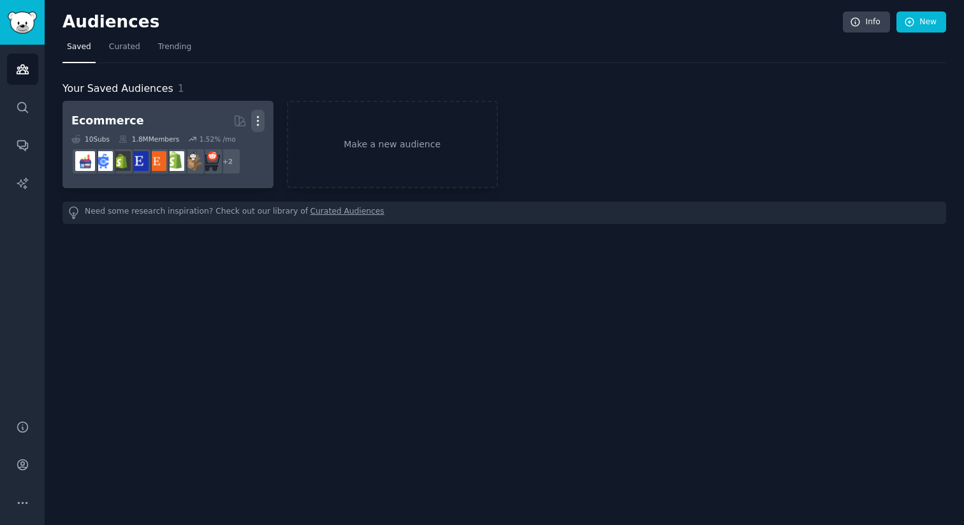
click at [259, 121] on icon "button" at bounding box center [257, 120] width 13 height 13
click at [218, 141] on p "Delete" at bounding box center [223, 147] width 29 height 13
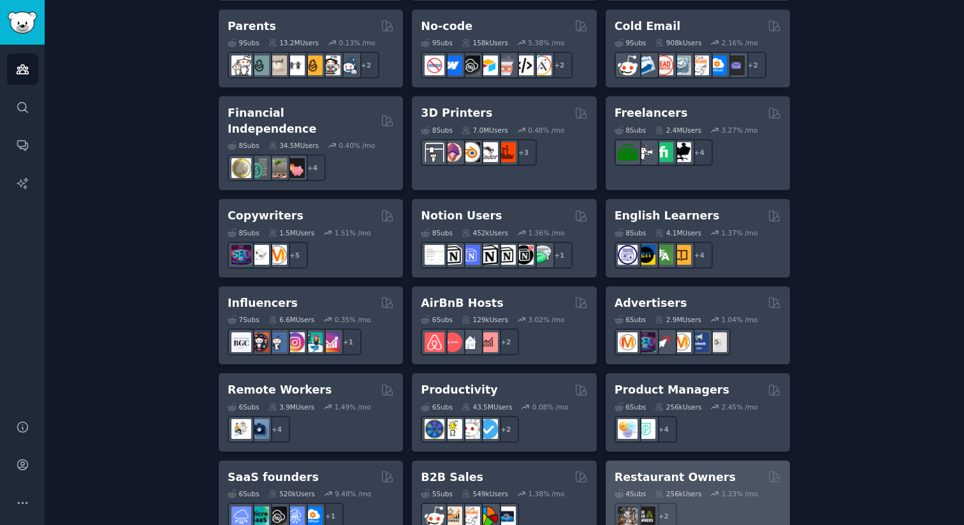
scroll to position [811, 0]
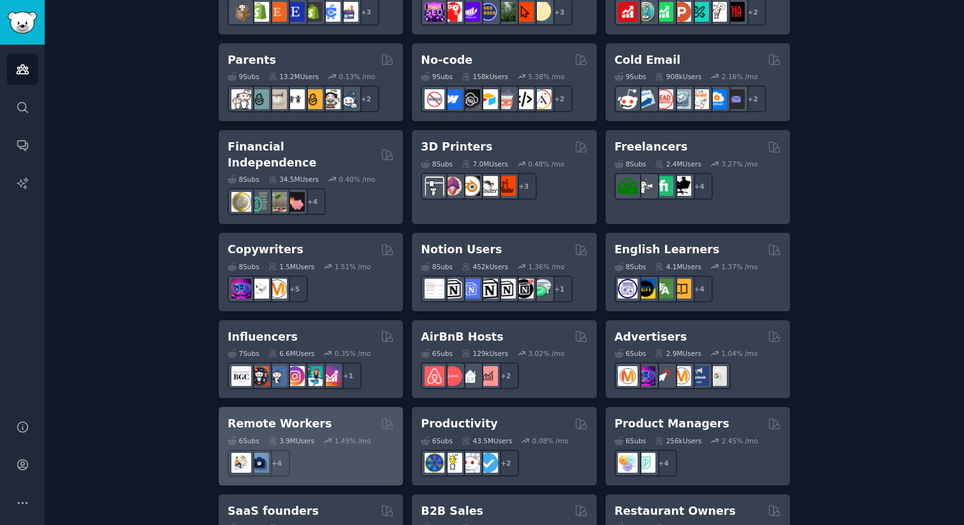
click at [306, 416] on h2 "Remote Workers" at bounding box center [280, 424] width 104 height 16
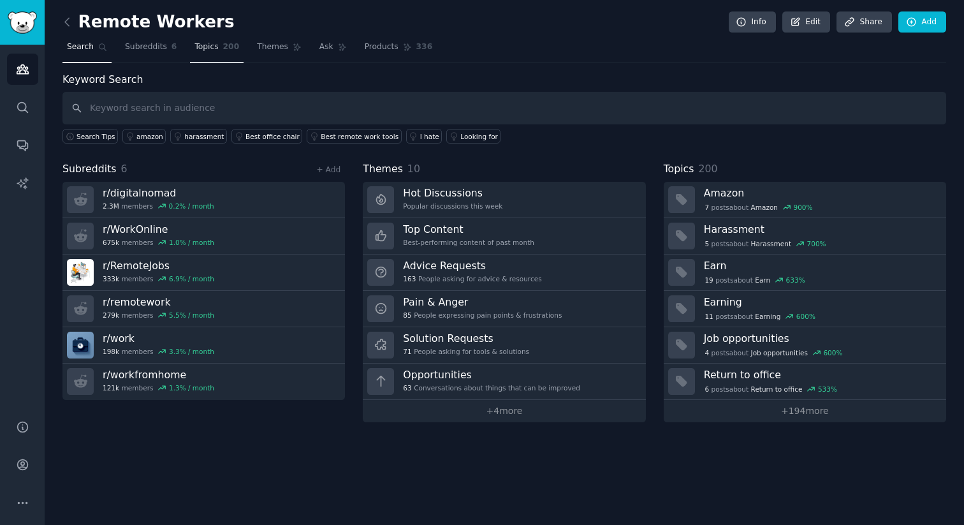
click at [217, 48] on span "Topics" at bounding box center [207, 46] width 24 height 11
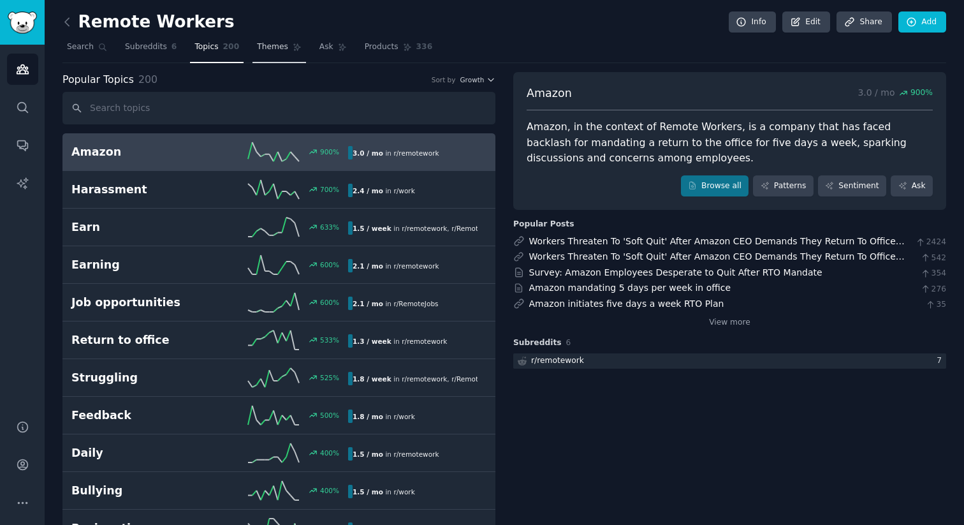
click at [255, 47] on link "Themes" at bounding box center [280, 50] width 54 height 26
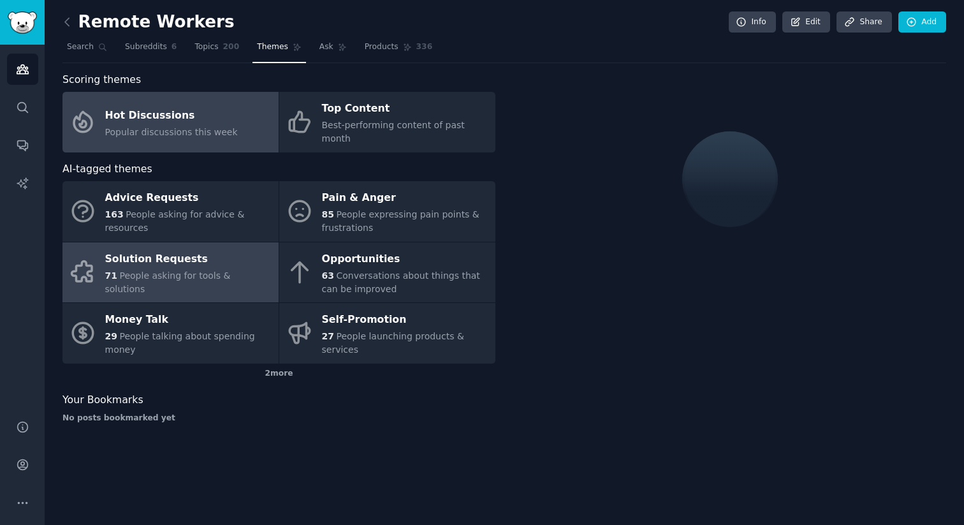
click at [184, 276] on link "Solution Requests 71 People asking for tools & solutions" at bounding box center [171, 272] width 216 height 61
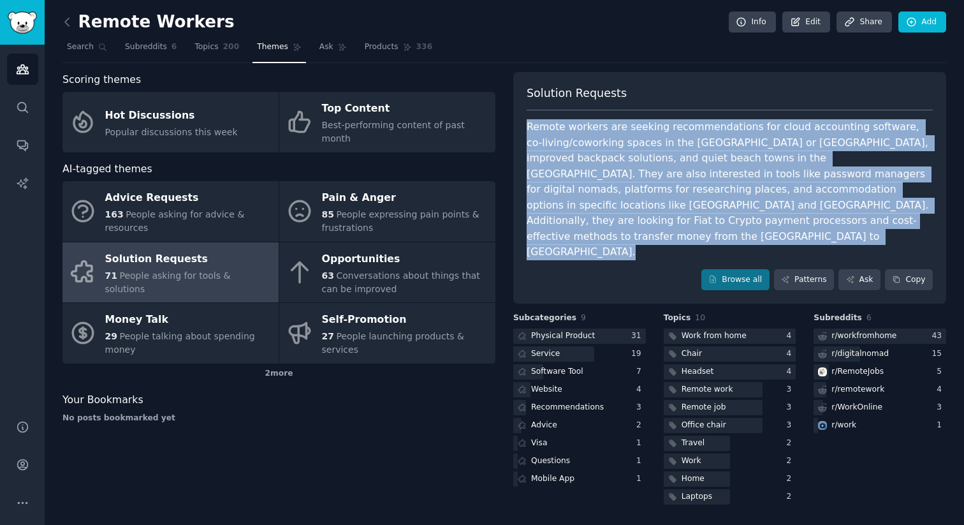
drag, startPoint x: 528, startPoint y: 127, endPoint x: 604, endPoint y: 236, distance: 132.9
click at [604, 236] on div "Solution Requests Remote workers are seeking recommendations for cloud accounti…" at bounding box center [729, 188] width 433 height 232
copy div "Remote workers are seeking recommendations for cloud accounting software, co-li…"
click at [655, 194] on div "Remote workers are seeking recommendations for cloud accounting software, co-li…" at bounding box center [730, 189] width 406 height 141
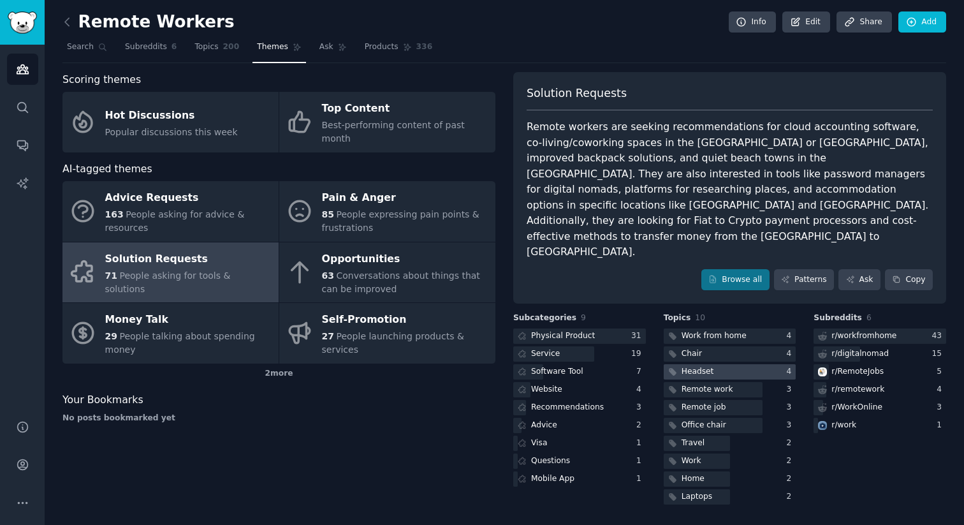
click at [705, 366] on div "Headset" at bounding box center [698, 371] width 33 height 11
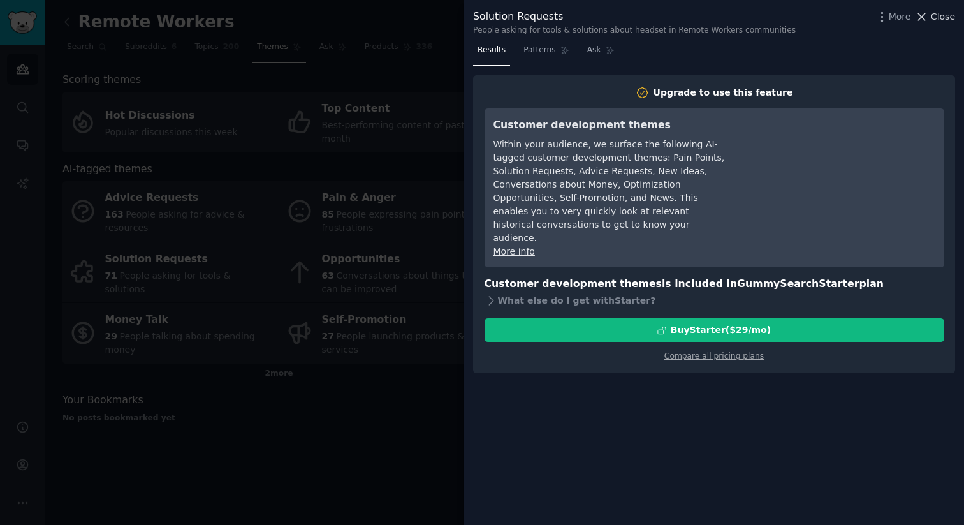
click at [935, 18] on span "Close" at bounding box center [943, 16] width 24 height 13
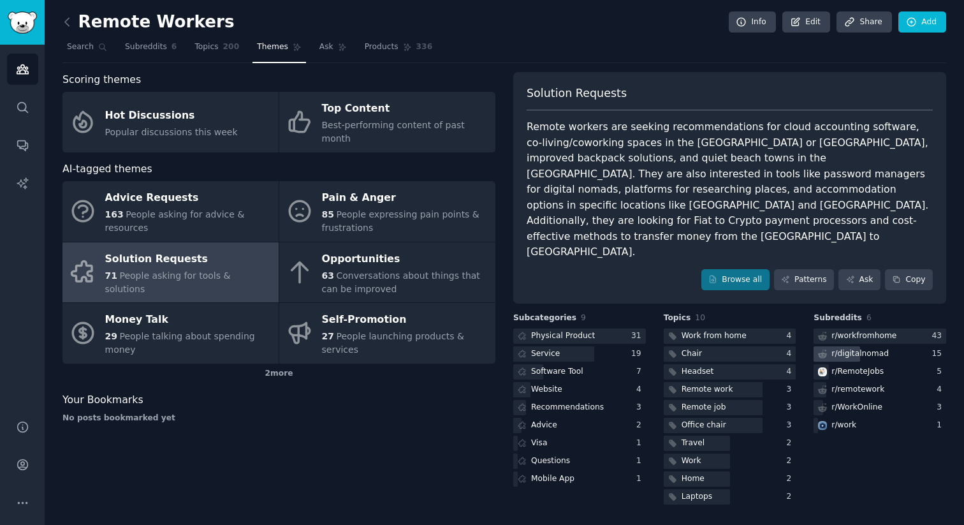
click at [869, 348] on div "r/ digitalnomad" at bounding box center [860, 353] width 57 height 11
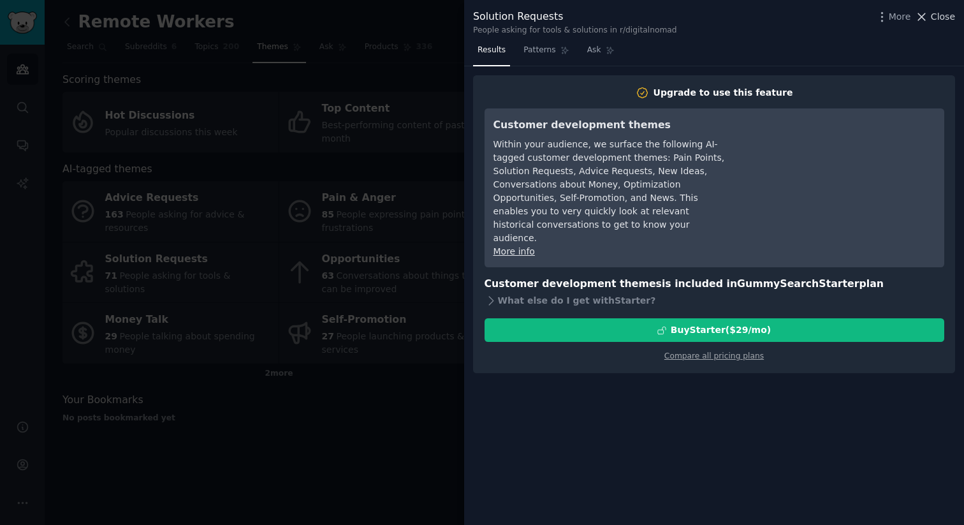
click at [927, 13] on icon at bounding box center [921, 16] width 13 height 13
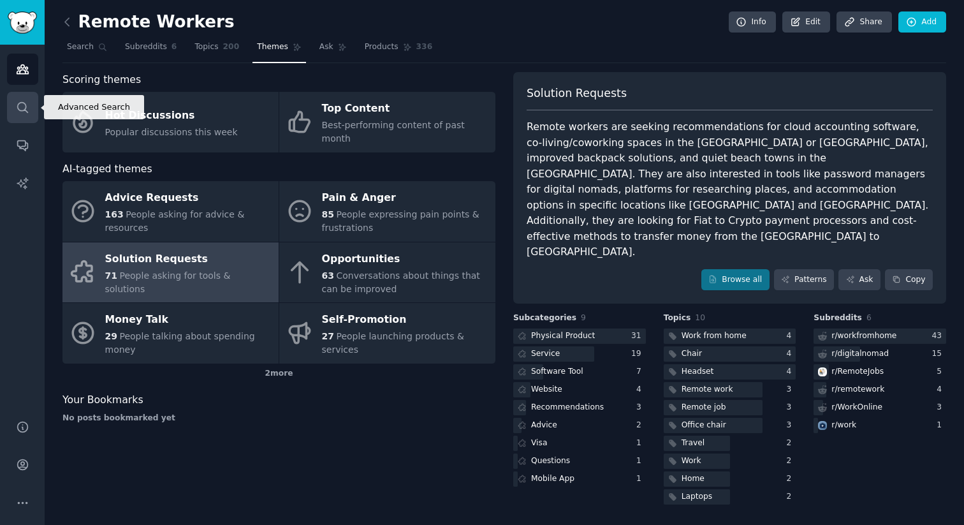
click at [26, 114] on link "Search" at bounding box center [22, 107] width 31 height 31
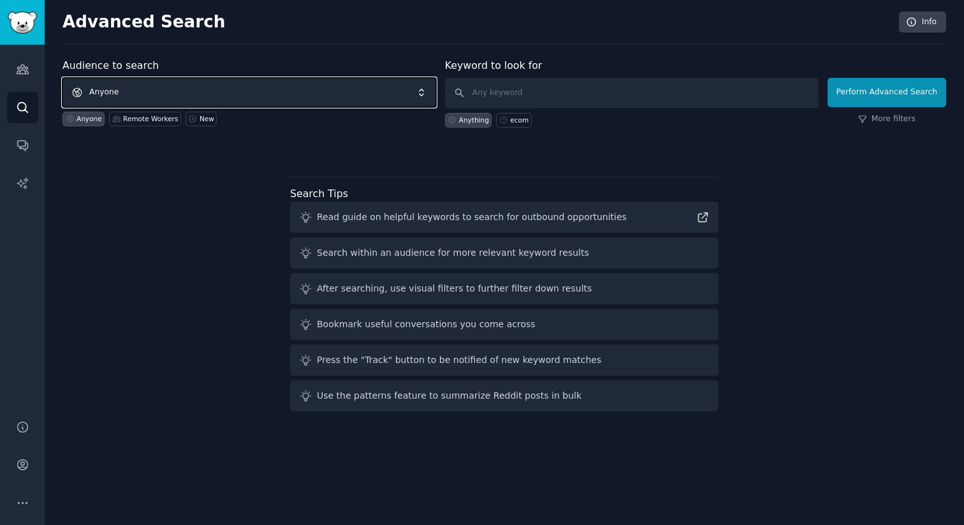
click at [221, 99] on span "Anyone" at bounding box center [250, 92] width 374 height 29
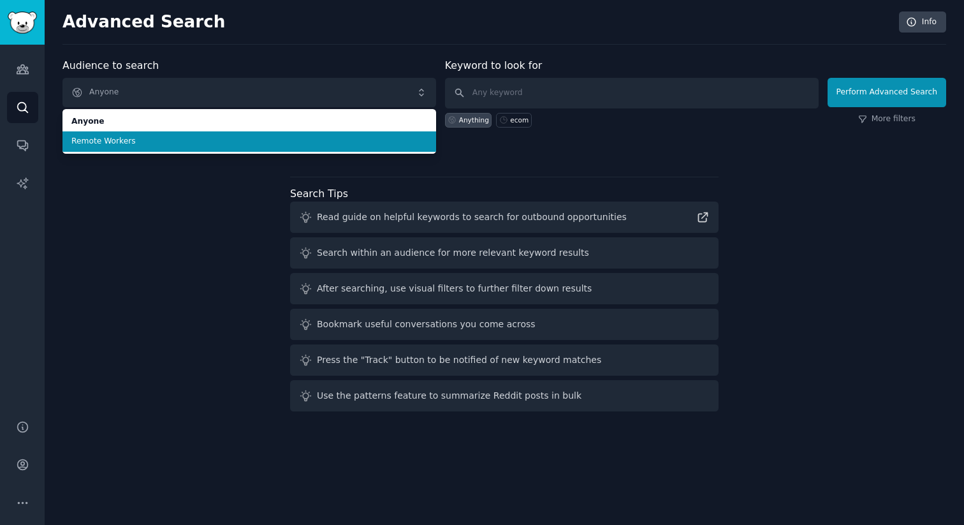
click at [209, 138] on span "Remote Workers" at bounding box center [249, 141] width 356 height 11
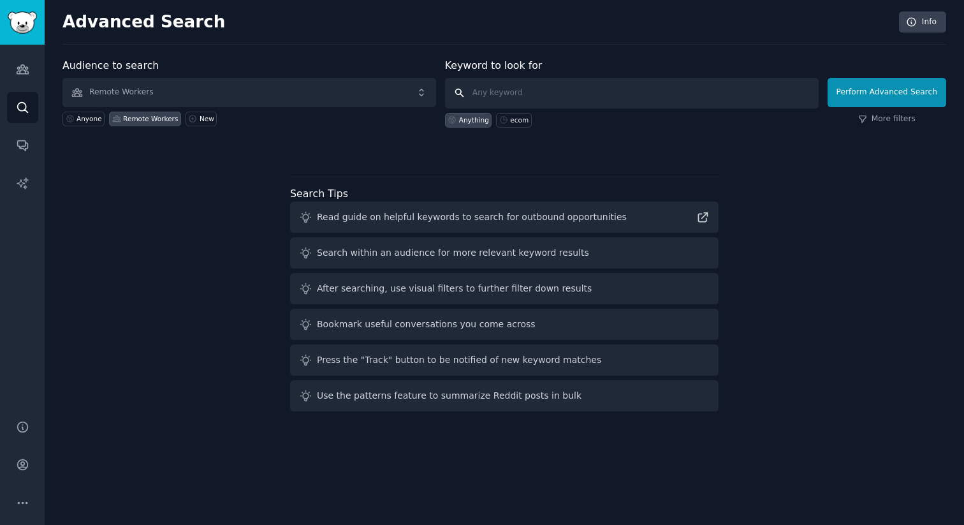
click at [494, 100] on input "text" at bounding box center [632, 93] width 374 height 31
click at [555, 55] on div "Advanced Search Info Audience to search Remote Workers Anyone Remote Workers Ne…" at bounding box center [505, 262] width 920 height 525
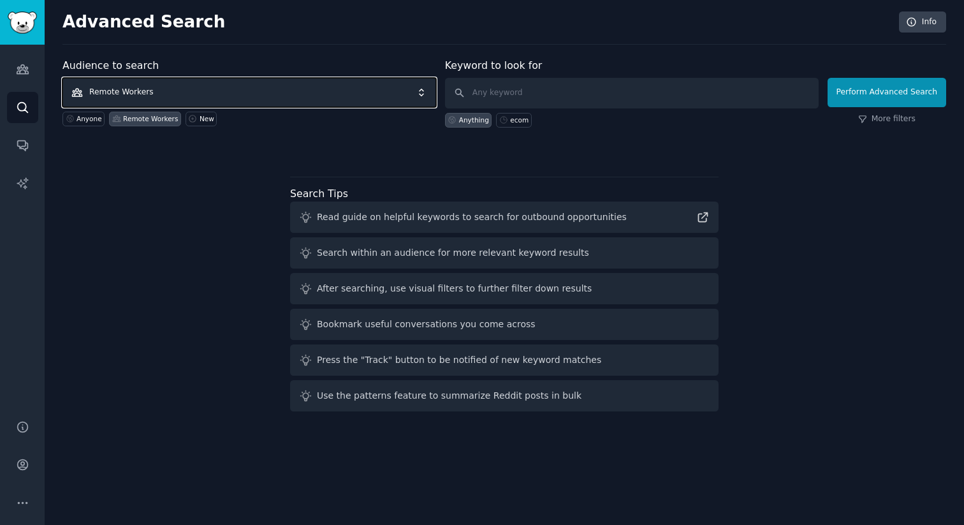
click at [430, 94] on span "Remote Workers" at bounding box center [250, 92] width 374 height 29
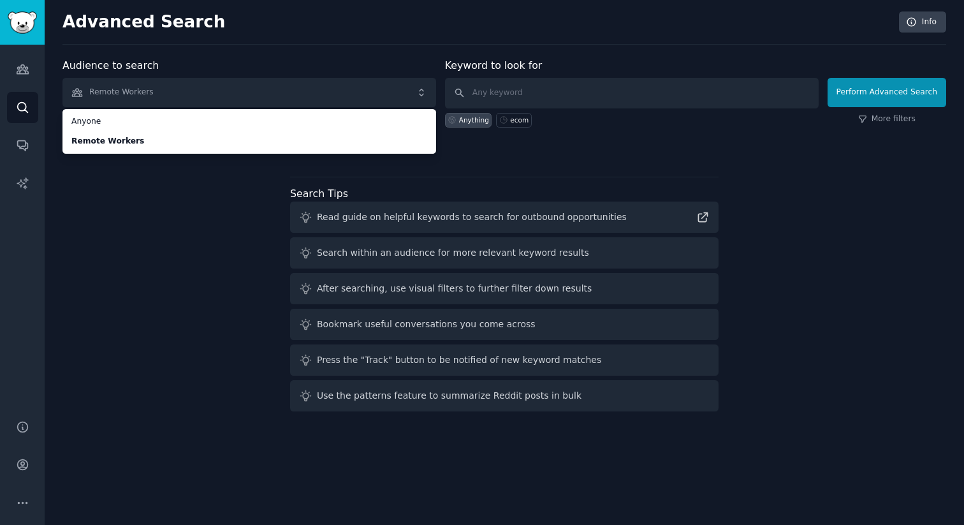
click at [335, 109] on ul "Anyone Remote Workers" at bounding box center [250, 131] width 374 height 45
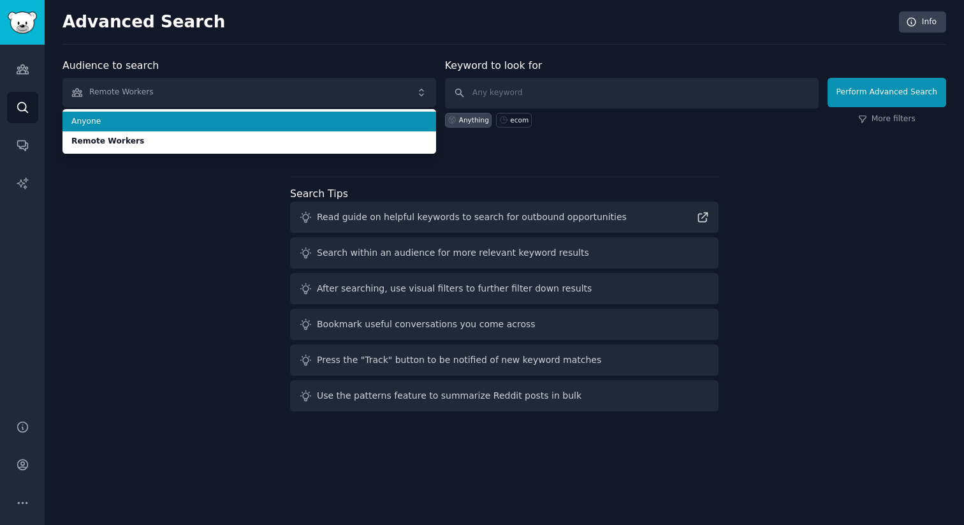
click at [330, 116] on span "Anyone" at bounding box center [249, 121] width 356 height 11
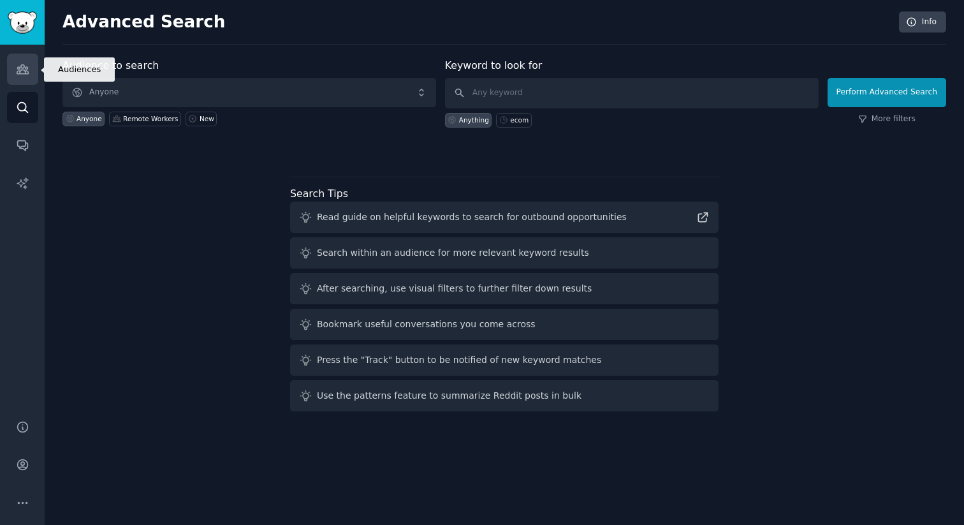
click at [29, 77] on link "Audiences" at bounding box center [22, 69] width 31 height 31
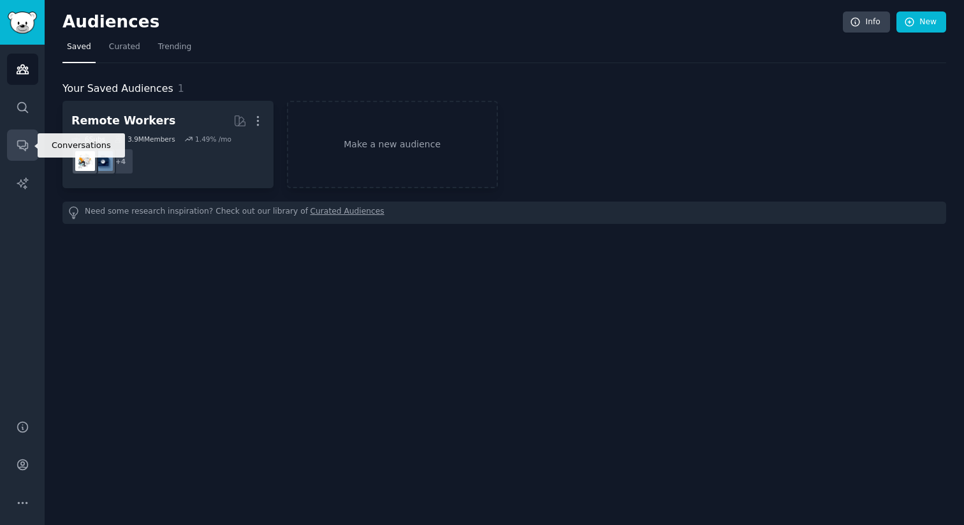
click at [24, 147] on icon "Sidebar" at bounding box center [22, 144] width 13 height 13
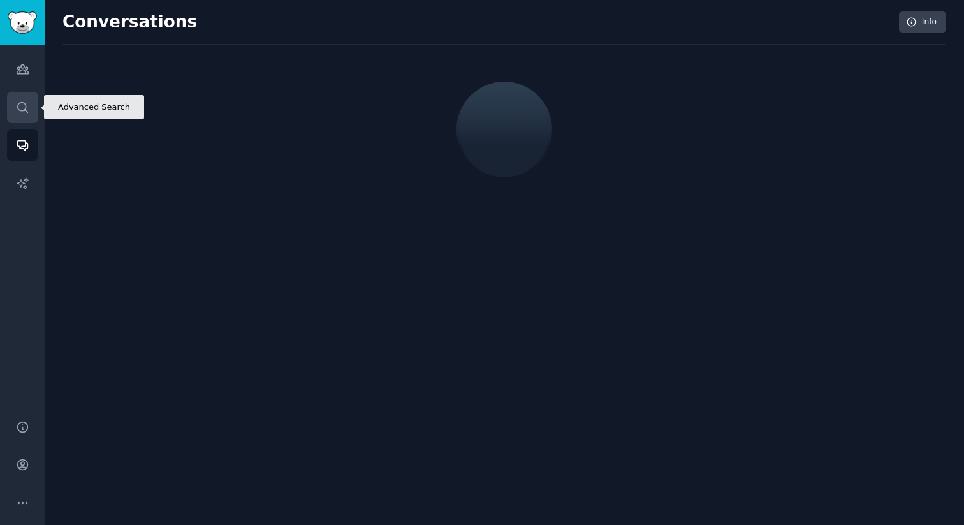
click at [24, 120] on link "Search" at bounding box center [22, 107] width 31 height 31
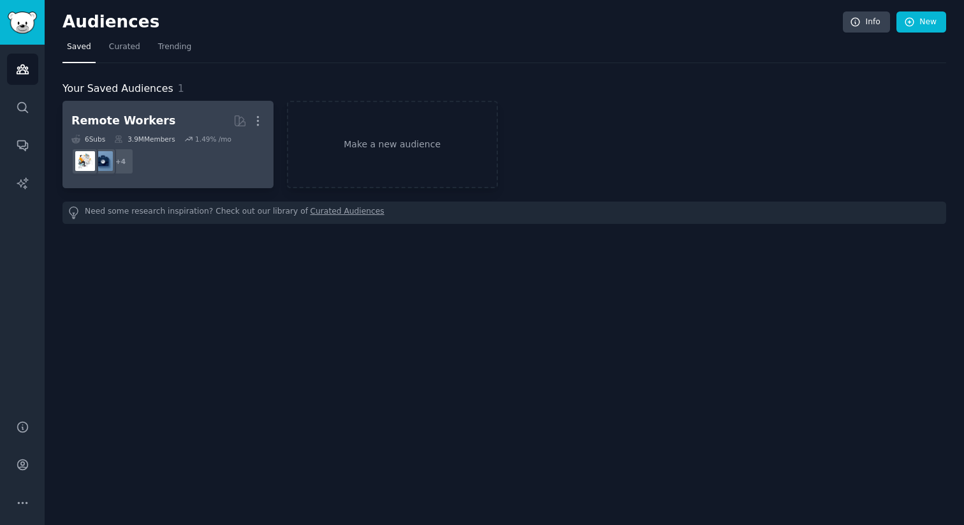
click at [263, 112] on div "More" at bounding box center [257, 121] width 13 height 22
click at [253, 117] on icon "button" at bounding box center [257, 120] width 13 height 13
click at [232, 152] on p "Delete" at bounding box center [223, 147] width 29 height 13
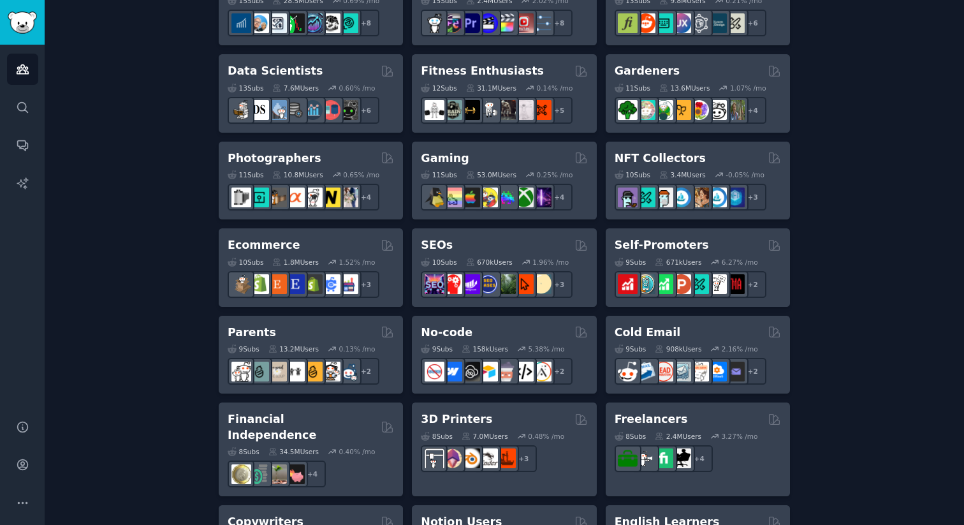
scroll to position [531, 0]
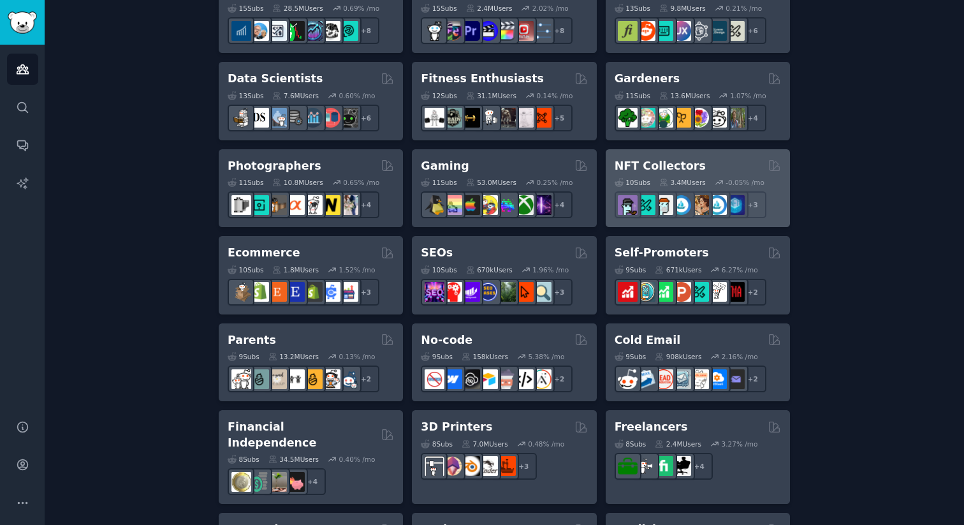
click at [705, 166] on div "NFT Collectors" at bounding box center [698, 166] width 166 height 16
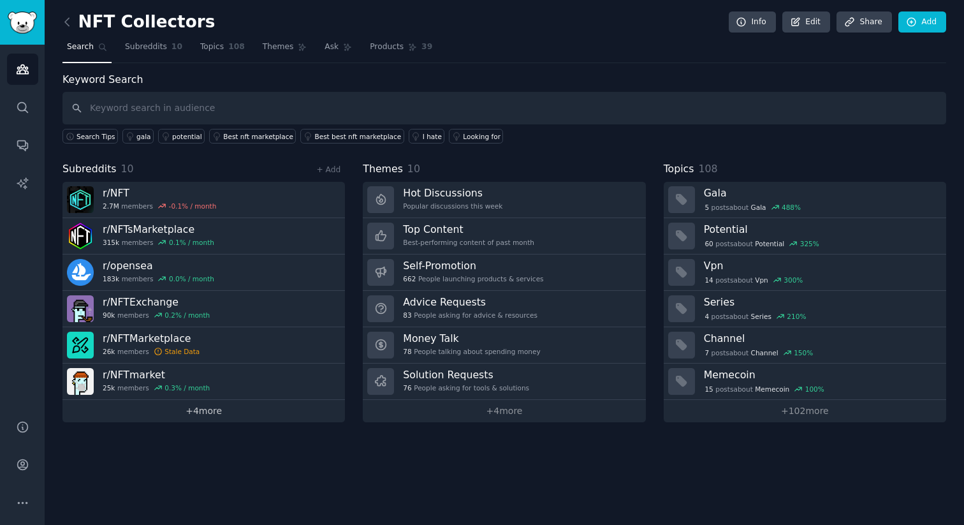
click at [256, 421] on link "+ 4 more" at bounding box center [204, 411] width 283 height 22
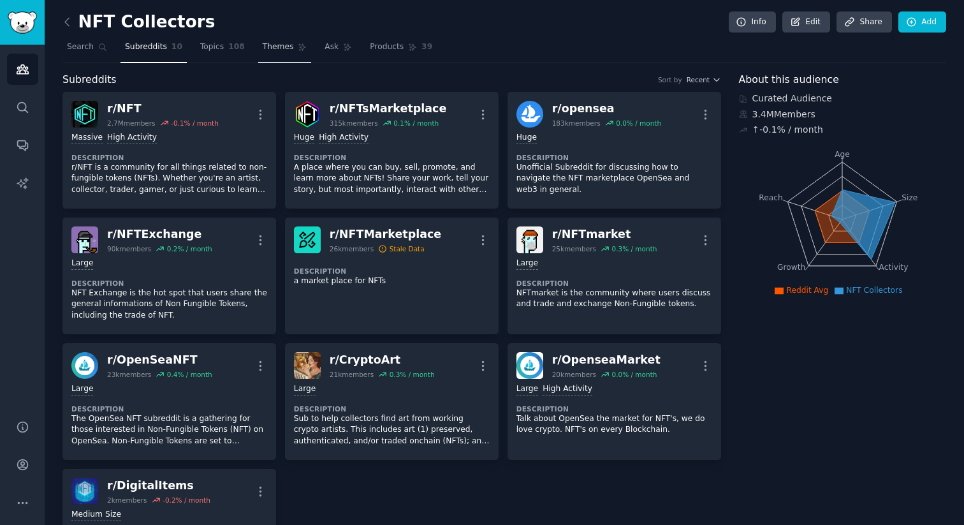
click at [282, 52] on span "Themes" at bounding box center [278, 46] width 31 height 11
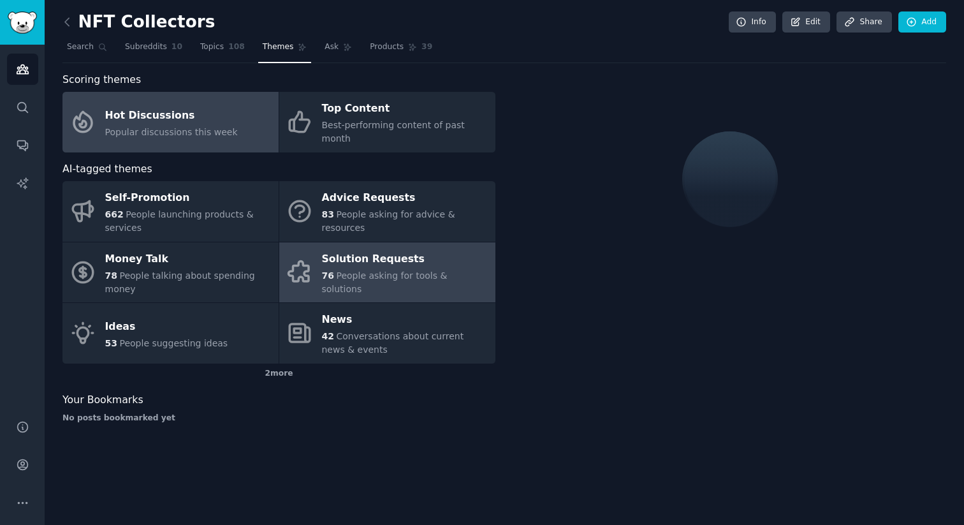
click at [395, 255] on div "Solution Requests" at bounding box center [405, 259] width 167 height 20
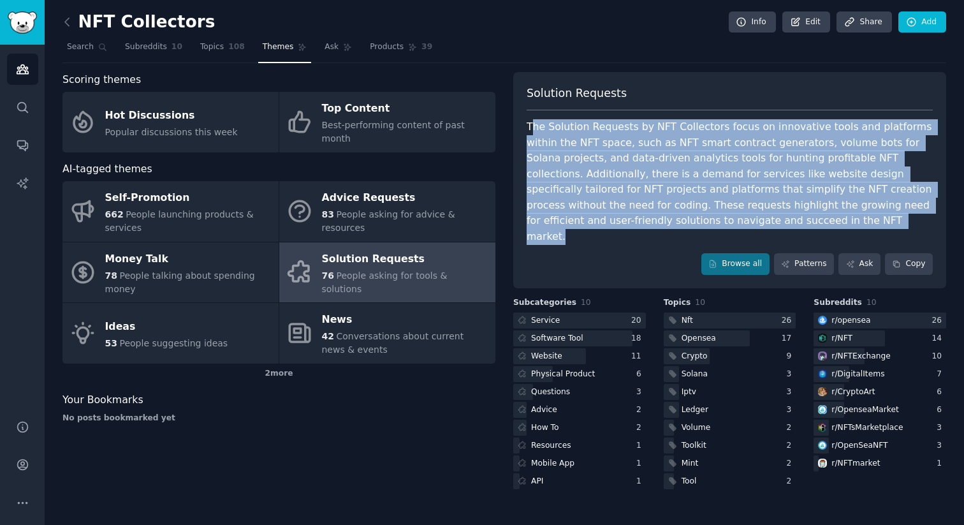
drag, startPoint x: 532, startPoint y: 131, endPoint x: 691, endPoint y: 213, distance: 179.1
click at [691, 213] on div "The Solution Requests by NFT Collectors focus on innovative tools and platforms…" at bounding box center [730, 181] width 406 height 125
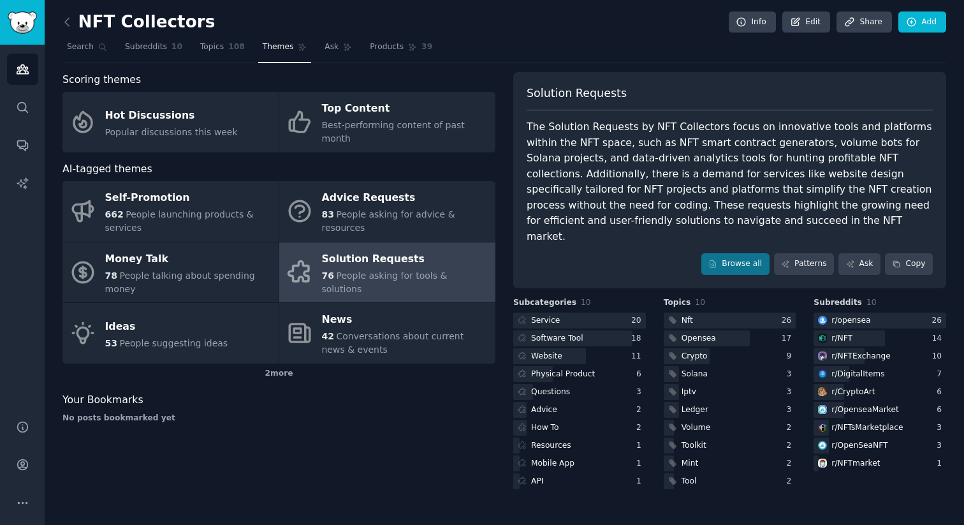
click at [654, 214] on div "The Solution Requests by NFT Collectors focus on innovative tools and platforms…" at bounding box center [730, 181] width 406 height 125
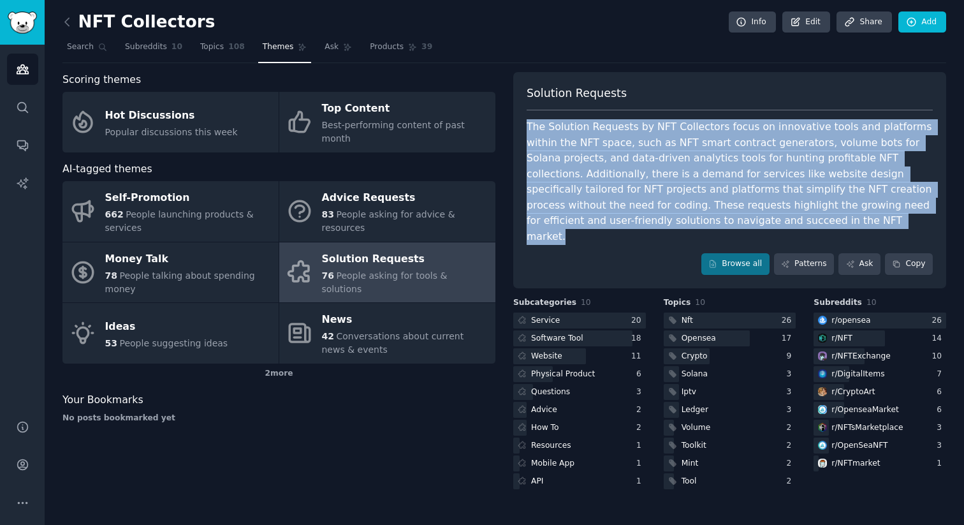
drag, startPoint x: 677, startPoint y: 222, endPoint x: 521, endPoint y: 129, distance: 181.4
click at [521, 129] on div "Solution Requests The Solution Requests by NFT Collectors focus on innovative t…" at bounding box center [729, 180] width 433 height 216
copy div "The Solution Requests by NFT Collectors focus on innovative tools and platforms…"
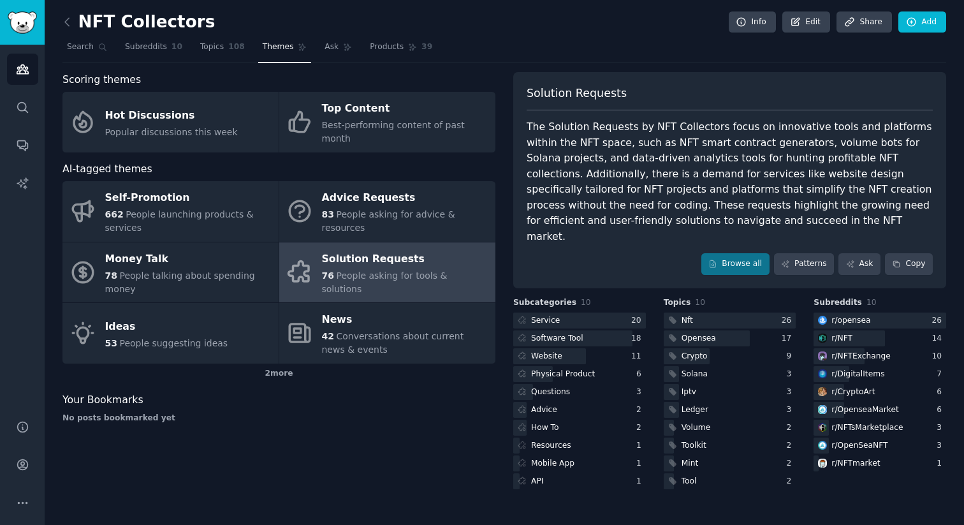
click at [658, 148] on div "The Solution Requests by NFT Collectors focus on innovative tools and platforms…" at bounding box center [730, 181] width 406 height 125
drag, startPoint x: 638, startPoint y: 142, endPoint x: 776, endPoint y: 144, distance: 138.4
click at [776, 144] on div "The Solution Requests by NFT Collectors focus on innovative tools and platforms…" at bounding box center [730, 181] width 406 height 125
copy div "NFT smart contract generators"
click at [657, 230] on div "Solution Requests The Solution Requests by NFT Collectors focus on innovative t…" at bounding box center [729, 180] width 433 height 216
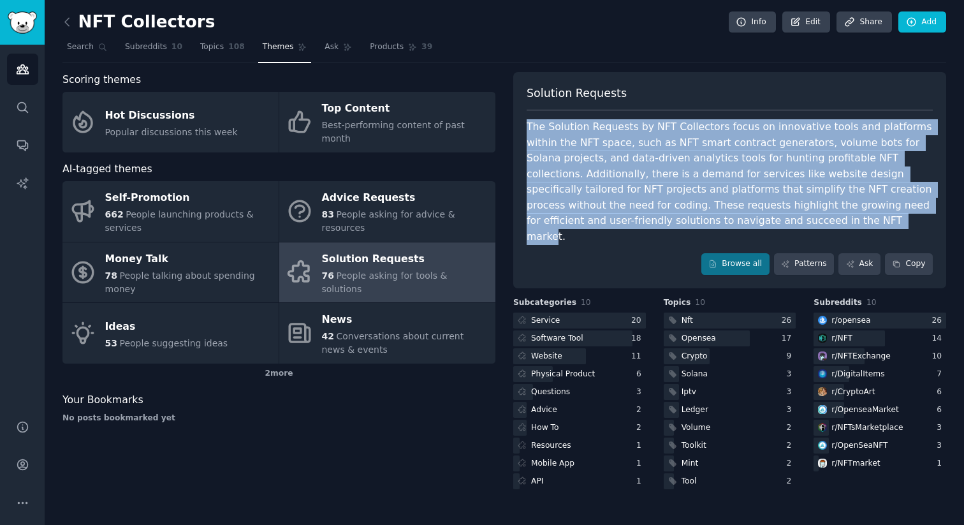
drag, startPoint x: 666, startPoint y: 228, endPoint x: 577, endPoint y: 156, distance: 113.9
click at [529, 129] on div "The Solution Requests by NFT Collectors focus on innovative tools and platforms…" at bounding box center [730, 181] width 406 height 125
click at [730, 253] on link "Browse all" at bounding box center [736, 264] width 68 height 22
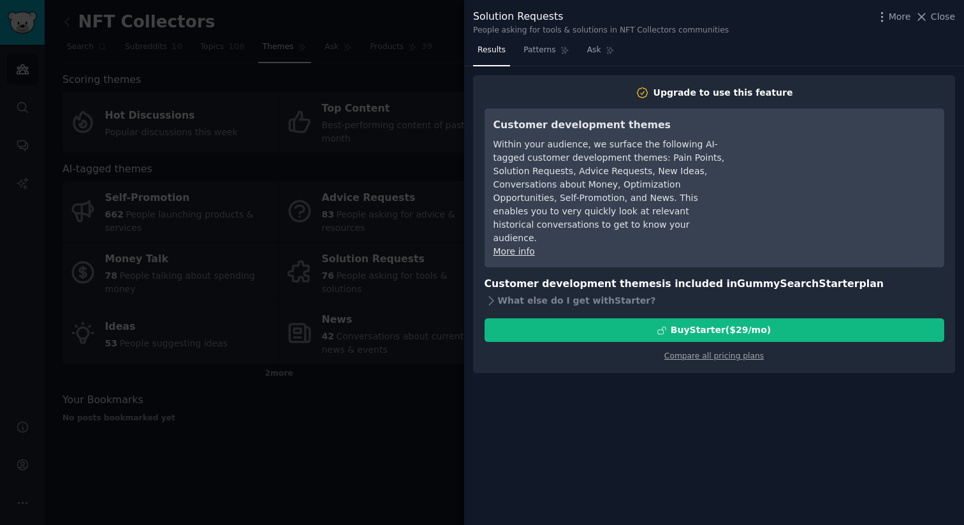
click at [940, 24] on div "More Close" at bounding box center [916, 17] width 80 height 16
click at [947, 12] on span "Close" at bounding box center [943, 16] width 24 height 13
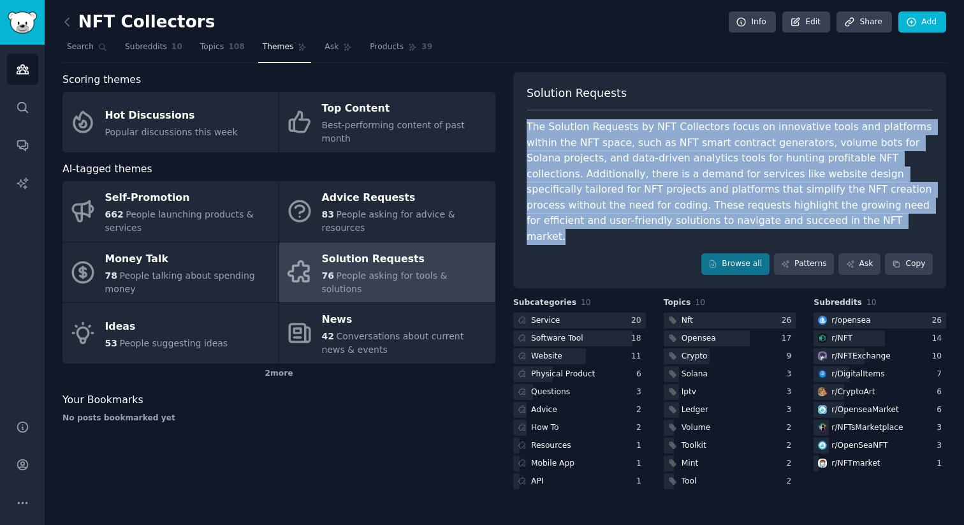
drag, startPoint x: 674, startPoint y: 223, endPoint x: 528, endPoint y: 128, distance: 173.7
click at [528, 128] on div "The Solution Requests by NFT Collectors focus on innovative tools and platforms…" at bounding box center [730, 181] width 406 height 125
copy div "The Solution Requests by NFT Collectors focus on innovative tools and platforms…"
click at [94, 38] on link "Search" at bounding box center [87, 50] width 49 height 26
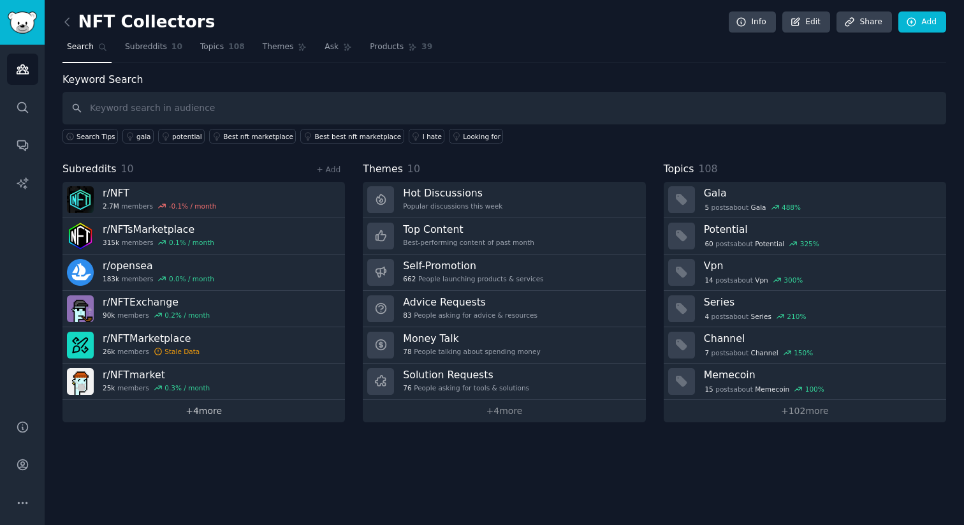
click at [200, 418] on link "+ 4 more" at bounding box center [204, 411] width 283 height 22
